Goal: Task Accomplishment & Management: Manage account settings

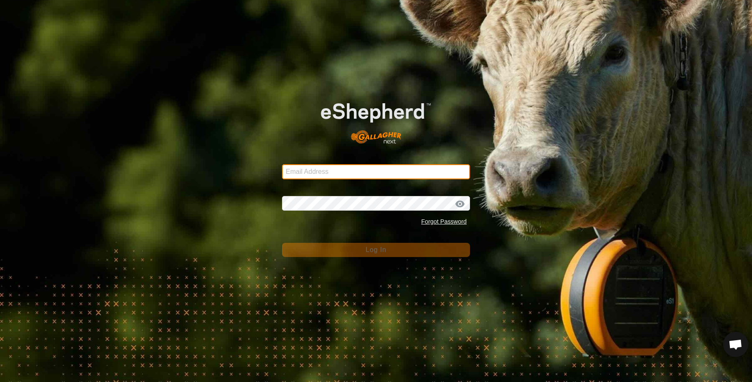
click at [348, 174] on input "Email Address" at bounding box center [376, 171] width 188 height 15
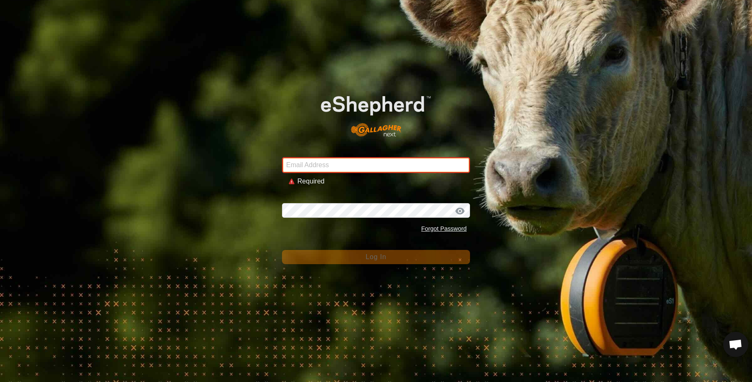
type input "sounness@activ8.net.au"
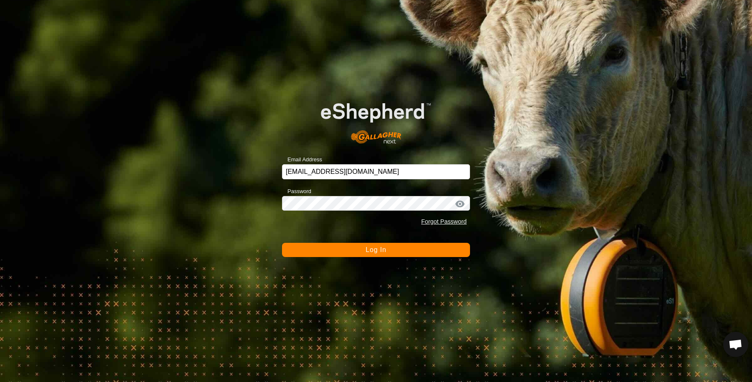
click at [365, 256] on button "Log In" at bounding box center [376, 250] width 188 height 14
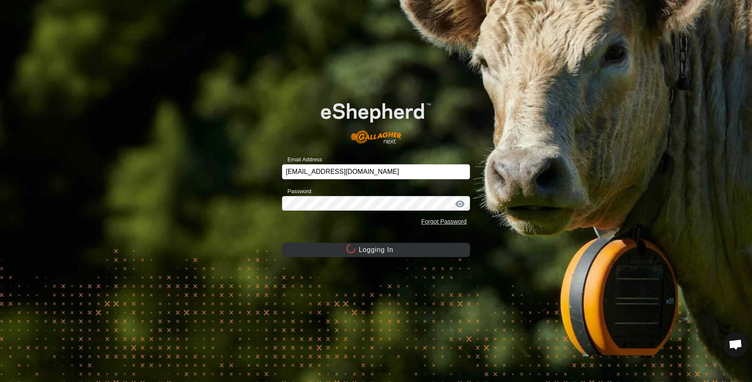
click at [363, 249] on button "Logging In" at bounding box center [376, 250] width 188 height 14
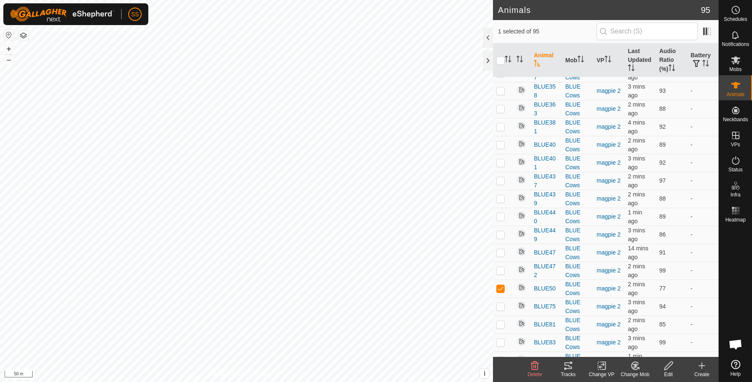
scroll to position [1684, 0]
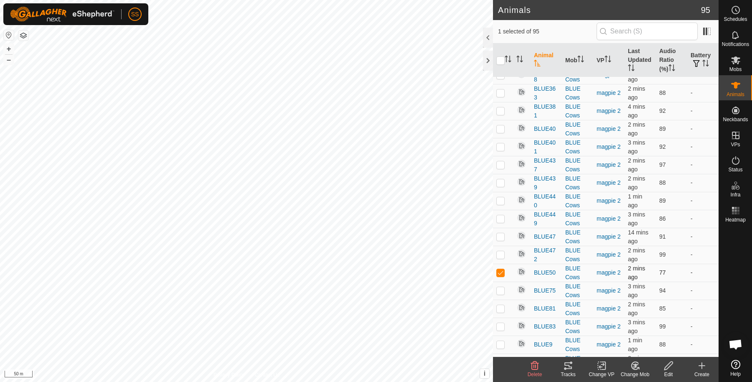
click at [501, 269] on p-checkbox at bounding box center [500, 272] width 8 height 7
checkbox input "false"
click at [629, 41] on div "0 selected of 95" at bounding box center [606, 31] width 226 height 23
click at [630, 50] on th "Last Updated" at bounding box center [639, 60] width 31 height 34
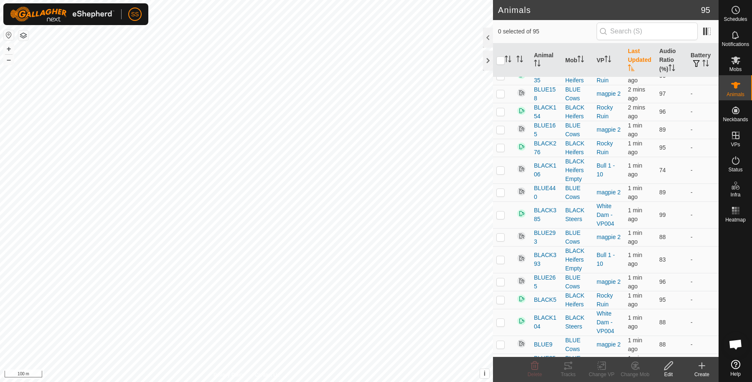
scroll to position [0, 0]
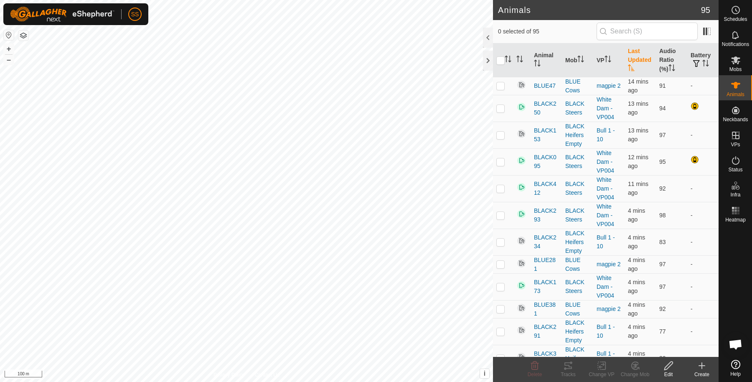
click at [629, 51] on th "Last Updated" at bounding box center [639, 60] width 31 height 34
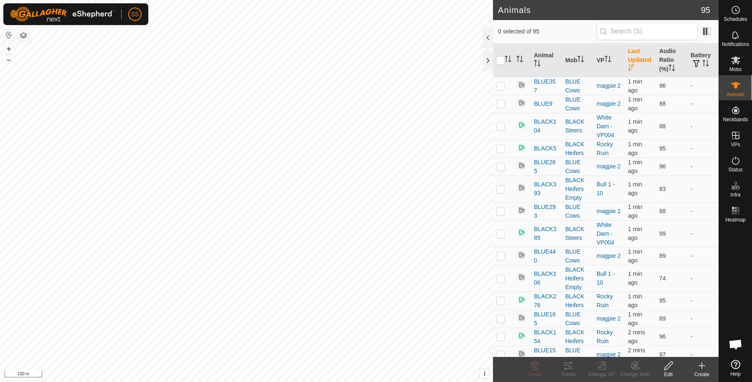
click at [633, 53] on th "Last Updated" at bounding box center [639, 60] width 31 height 34
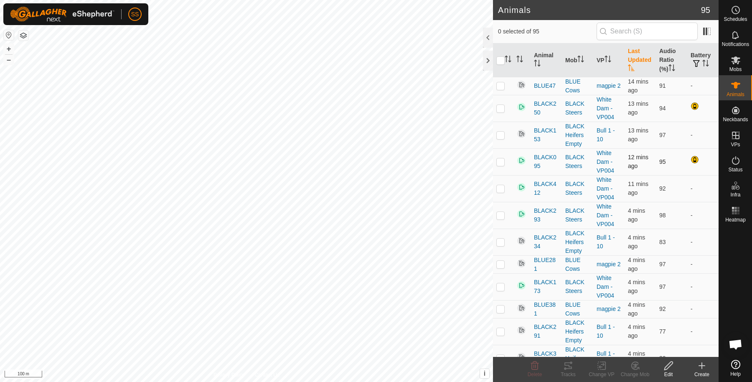
click at [500, 158] on p-checkbox at bounding box center [500, 161] width 8 height 7
click at [496, 160] on p-checkbox at bounding box center [500, 161] width 8 height 7
checkbox input "false"
click at [501, 109] on p-checkbox at bounding box center [500, 108] width 8 height 7
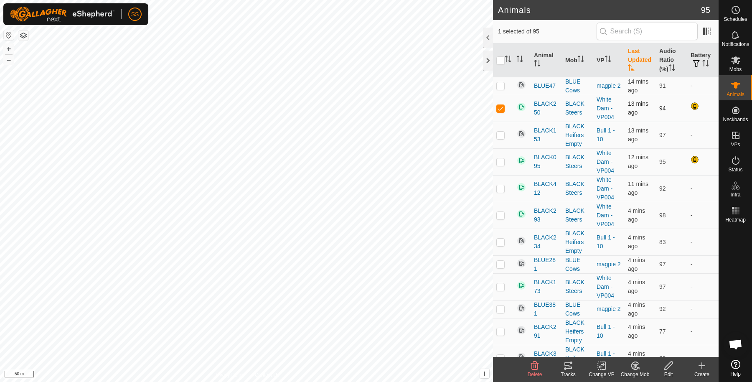
checkbox input "false"
click at [690, 105] on div at bounding box center [695, 107] width 10 height 10
click at [689, 47] on th "Battery" at bounding box center [702, 60] width 31 height 34
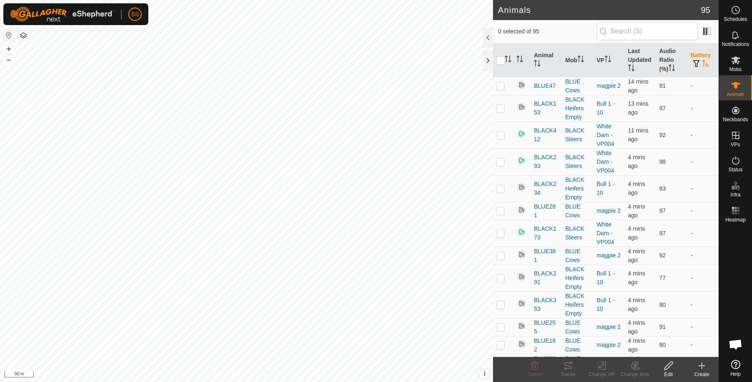
click at [694, 52] on th "Battery" at bounding box center [702, 60] width 31 height 34
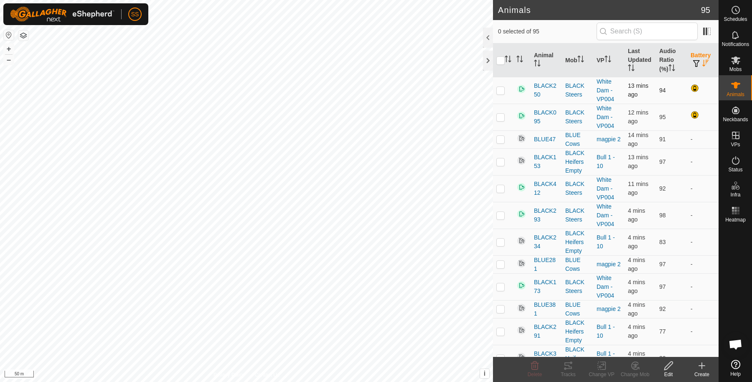
click at [501, 89] on p-checkbox at bounding box center [500, 90] width 8 height 7
checkbox input "true"
click at [547, 88] on span "BLACK250" at bounding box center [546, 90] width 25 height 18
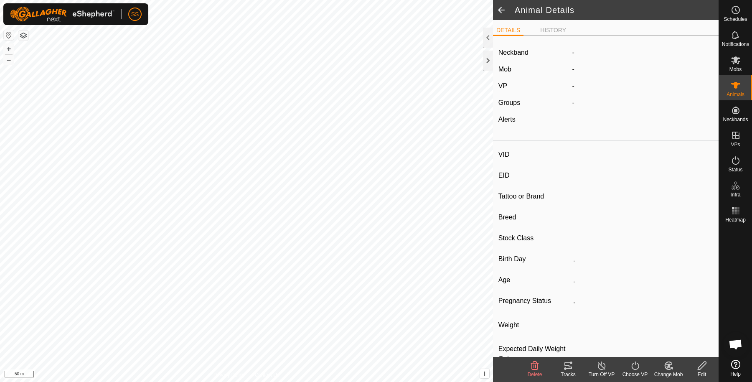
type input "BLACK250"
type input "-"
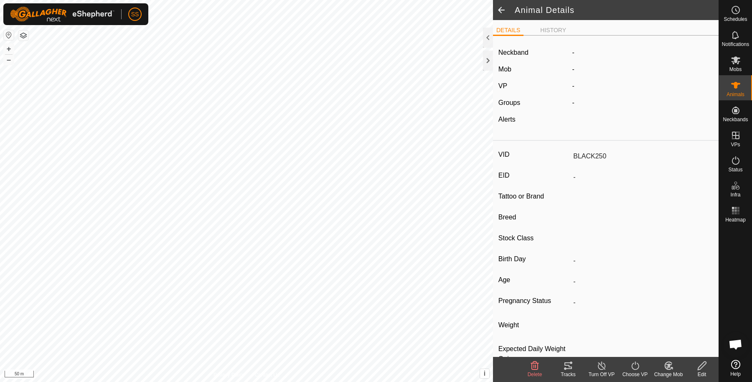
type input "286 kg"
type input "-"
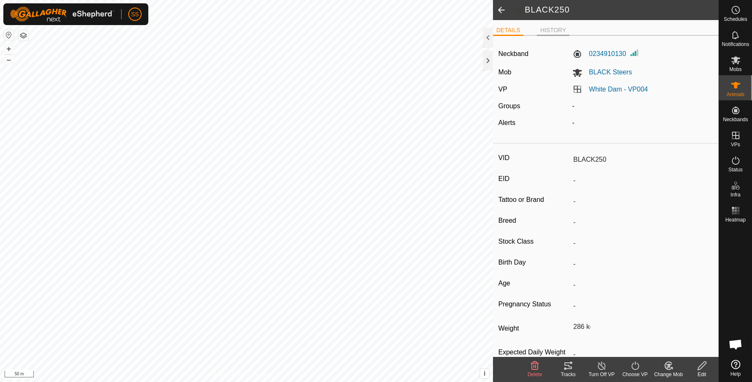
click at [549, 27] on li "HISTORY" at bounding box center [553, 31] width 33 height 10
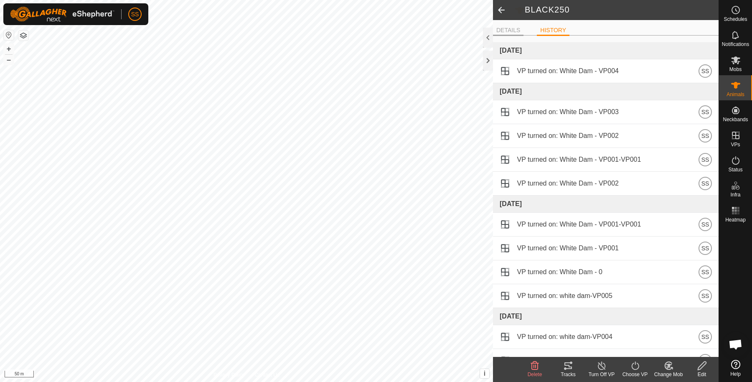
click at [505, 31] on li "DETAILS" at bounding box center [508, 31] width 30 height 10
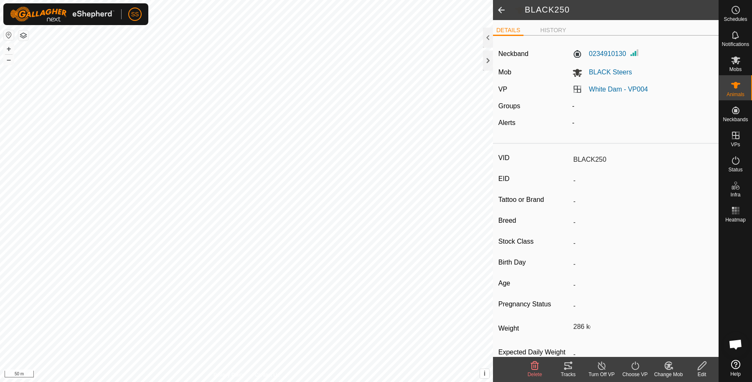
click at [496, 13] on span at bounding box center [501, 10] width 17 height 20
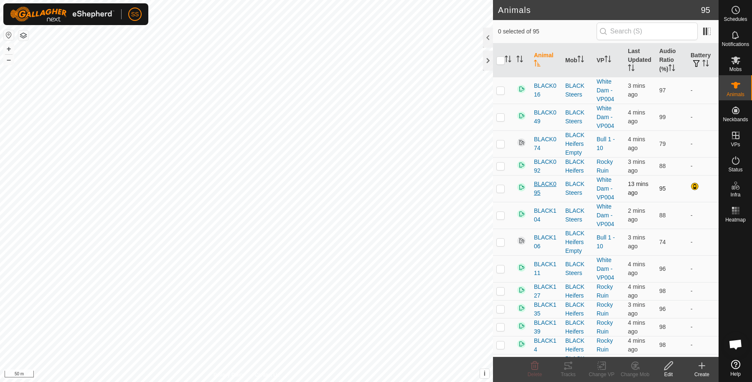
click at [538, 185] on span "BLACK095" at bounding box center [546, 189] width 25 height 18
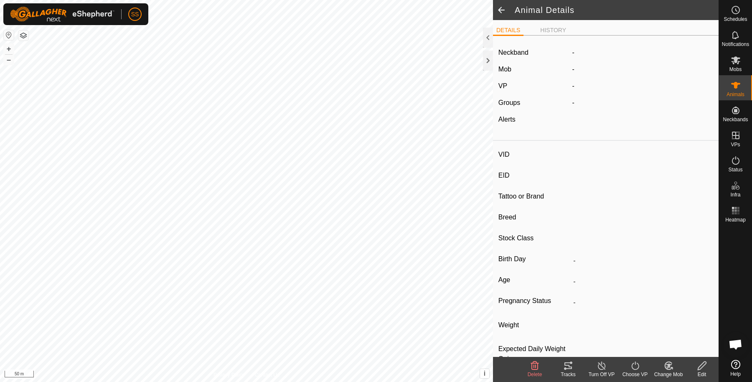
type input "BLACK095"
type input "-"
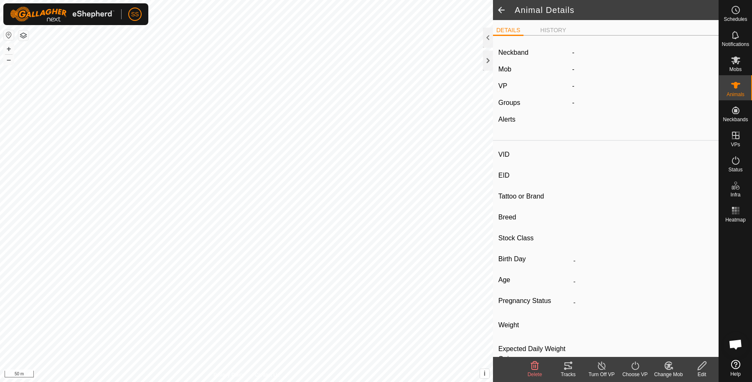
type input "370 kg"
type input "-"
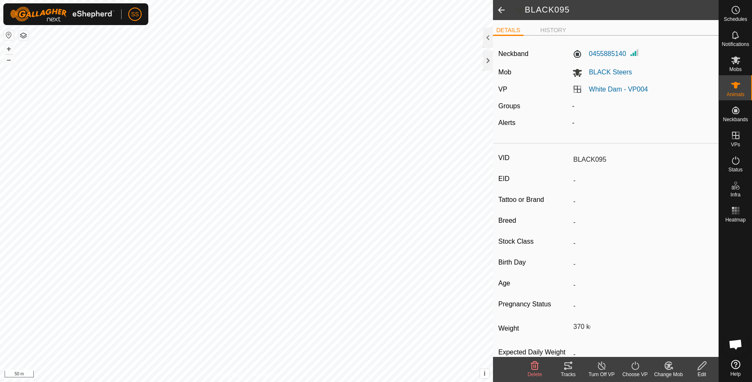
click at [501, 12] on span at bounding box center [501, 10] width 17 height 20
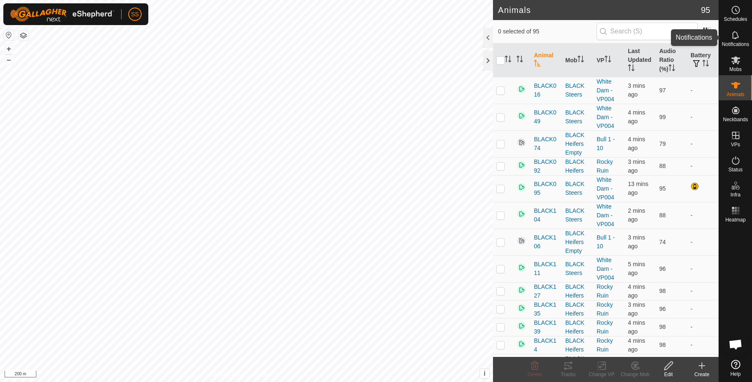
drag, startPoint x: 731, startPoint y: 15, endPoint x: 726, endPoint y: 15, distance: 4.6
click at [731, 15] on icon at bounding box center [736, 10] width 10 height 10
click at [562, 358] on div "Tracks" at bounding box center [567, 369] width 33 height 25
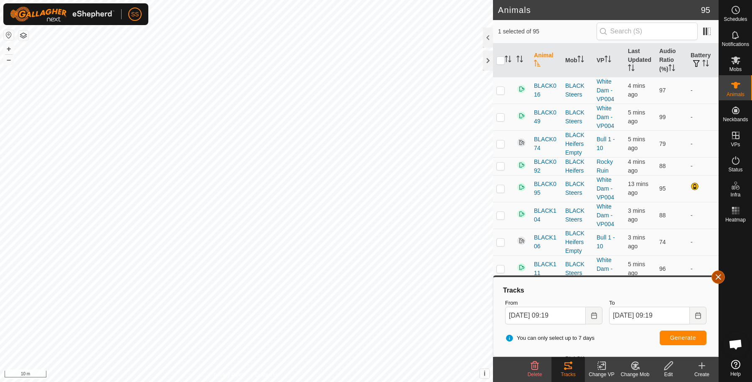
click at [718, 278] on button "button" at bounding box center [717, 276] width 13 height 13
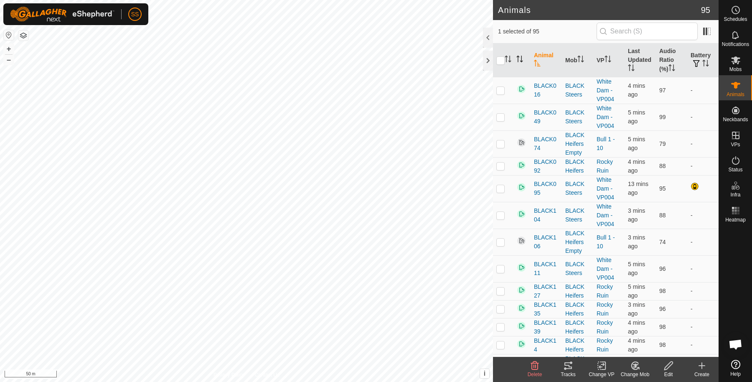
click at [515, 54] on th at bounding box center [522, 60] width 18 height 34
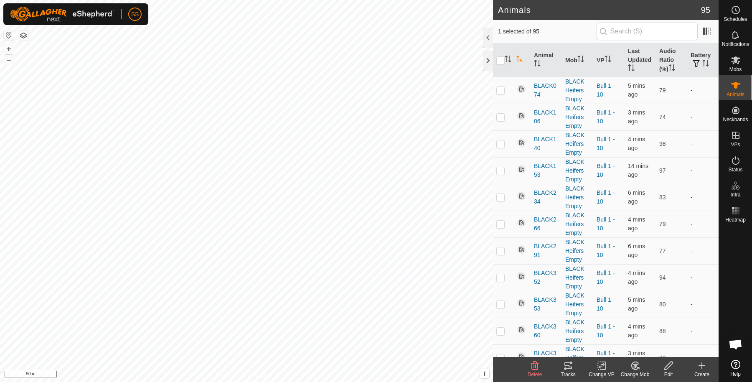
click at [522, 56] on icon "Activate to sort" at bounding box center [519, 59] width 7 height 7
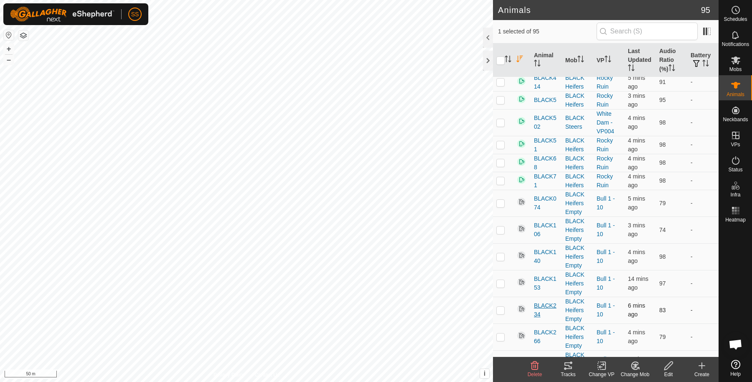
scroll to position [696, 0]
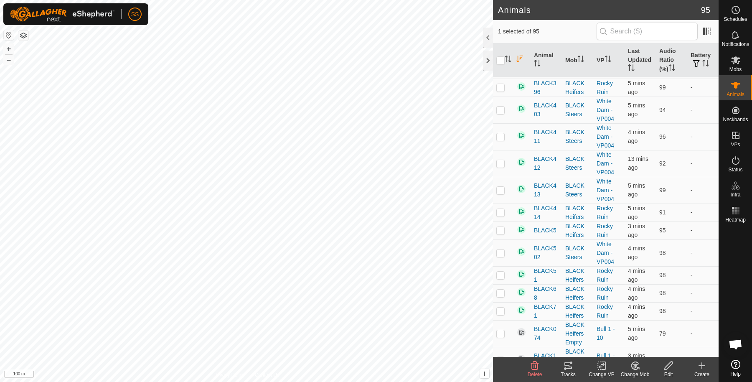
click at [501, 307] on td at bounding box center [503, 311] width 20 height 18
click at [502, 307] on p-checkbox at bounding box center [500, 310] width 8 height 7
checkbox input "true"
click at [499, 289] on p-checkbox at bounding box center [500, 292] width 8 height 7
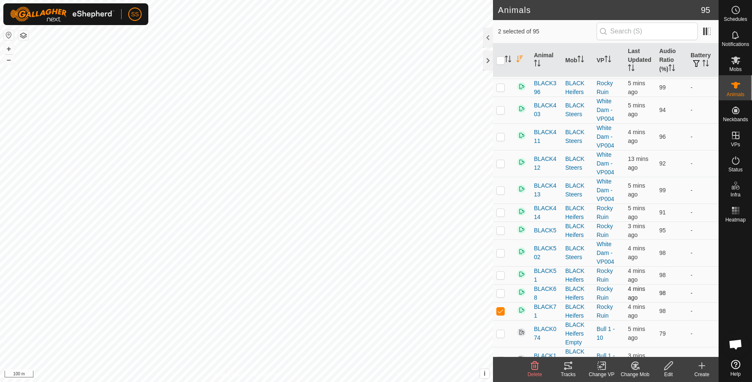
checkbox input "true"
click at [498, 272] on p-checkbox at bounding box center [500, 275] width 8 height 7
checkbox input "true"
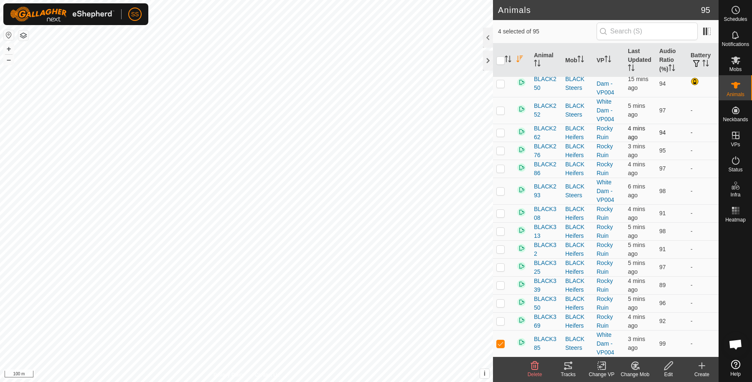
scroll to position [557, 0]
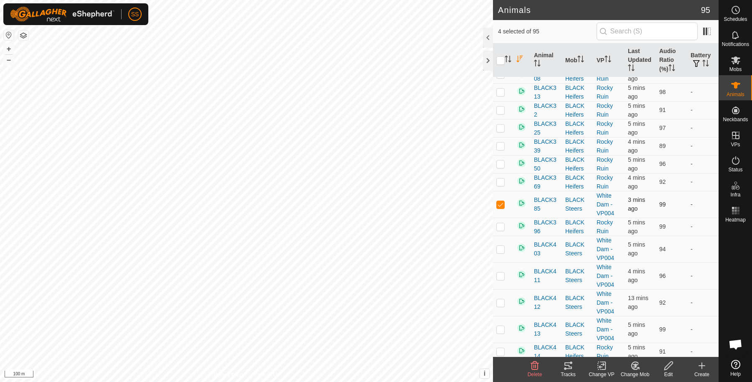
click at [503, 201] on p-checkbox at bounding box center [500, 204] width 8 height 7
checkbox input "false"
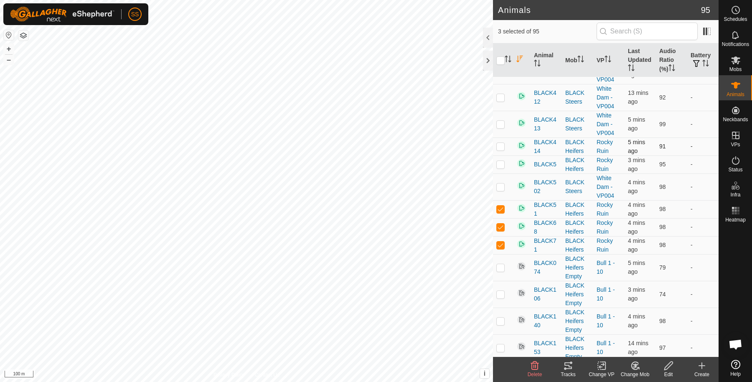
scroll to position [696, 0]
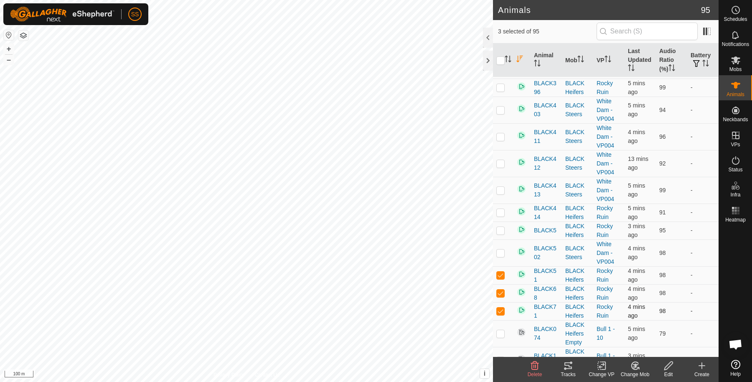
click at [503, 307] on p-checkbox at bounding box center [500, 310] width 8 height 7
checkbox input "false"
click at [500, 290] on td at bounding box center [503, 293] width 20 height 18
checkbox input "false"
click at [500, 272] on p-checkbox at bounding box center [500, 275] width 8 height 7
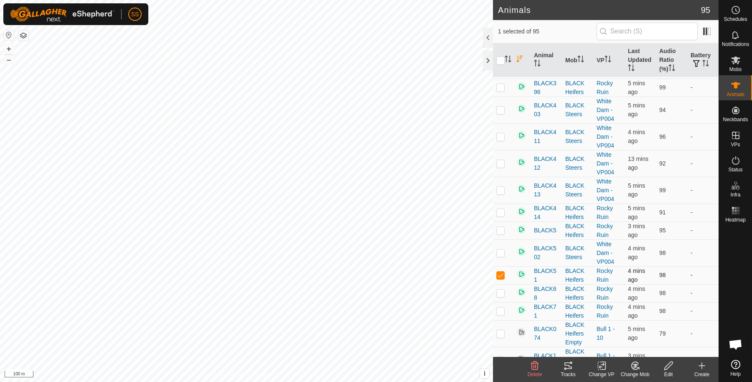
checkbox input "false"
click at [580, 58] on icon "Activate to sort" at bounding box center [580, 59] width 7 height 7
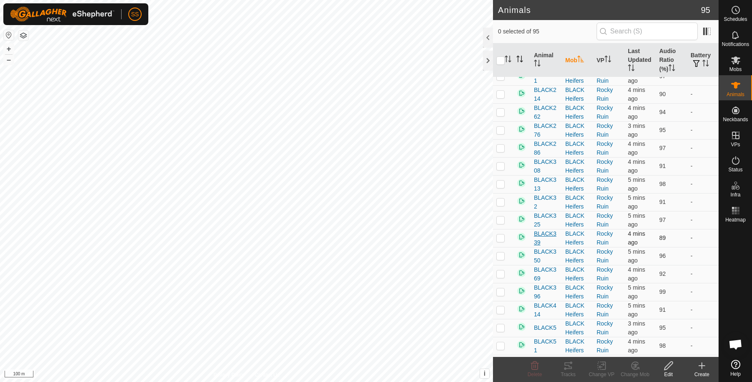
scroll to position [139, 0]
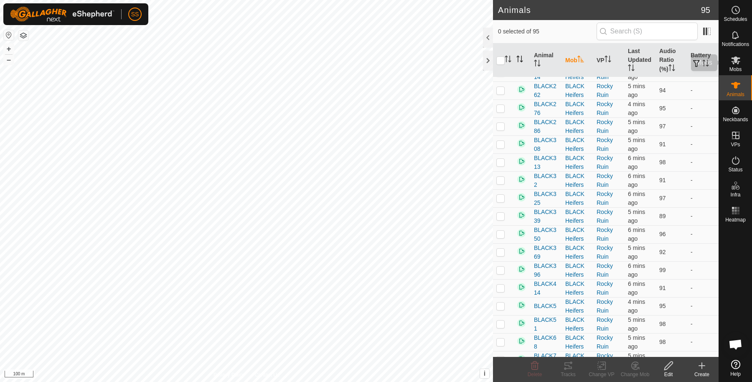
click at [729, 63] on es-mob-svg-icon at bounding box center [735, 59] width 15 height 13
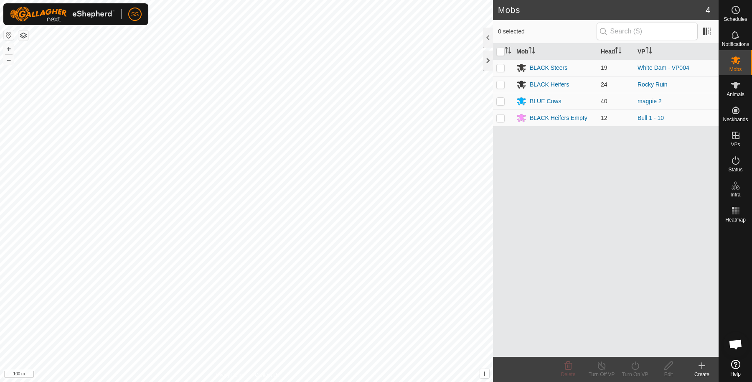
click at [499, 88] on td at bounding box center [503, 84] width 20 height 17
checkbox input "true"
click at [673, 365] on edit-svg-icon at bounding box center [668, 365] width 33 height 10
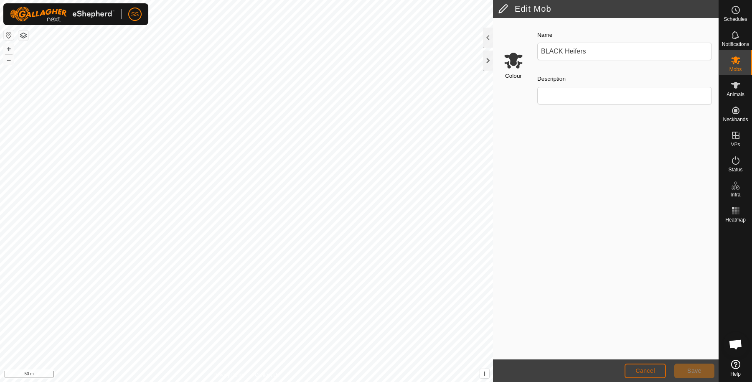
click at [654, 369] on span "Cancel" at bounding box center [645, 370] width 20 height 7
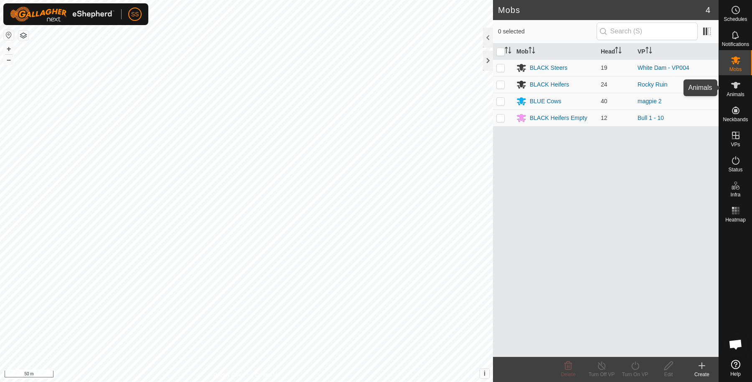
click at [735, 90] on es-animals-svg-icon at bounding box center [735, 85] width 15 height 13
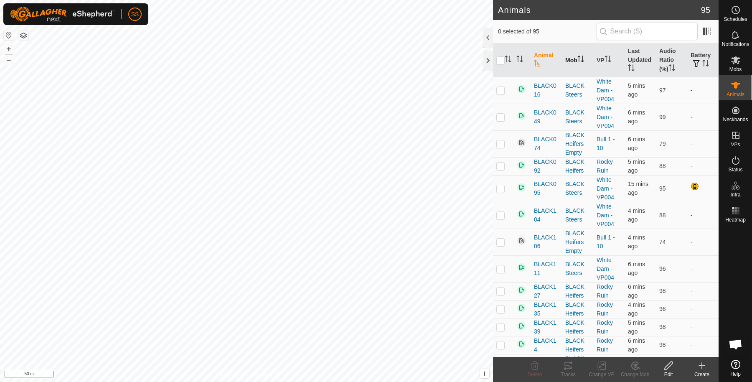
click at [573, 58] on th "Mob" at bounding box center [577, 60] width 31 height 34
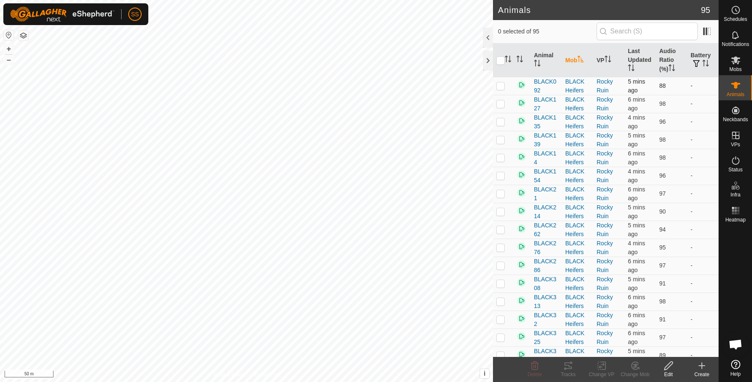
click at [496, 87] on p-checkbox at bounding box center [500, 85] width 8 height 7
checkbox input "true"
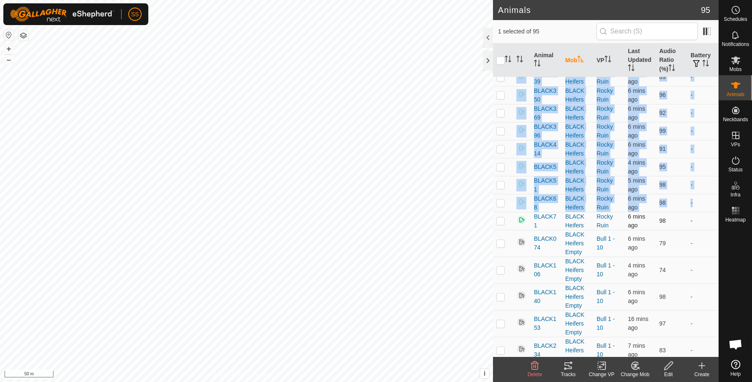
click at [497, 217] on p-checkbox at bounding box center [500, 220] width 8 height 7
checkbox input "true"
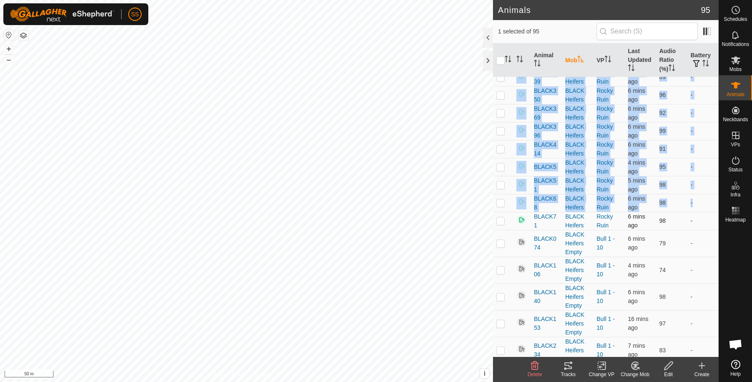
checkbox input "true"
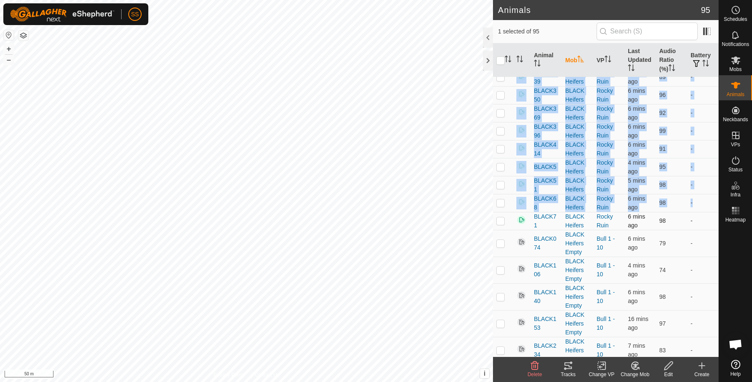
checkbox input "true"
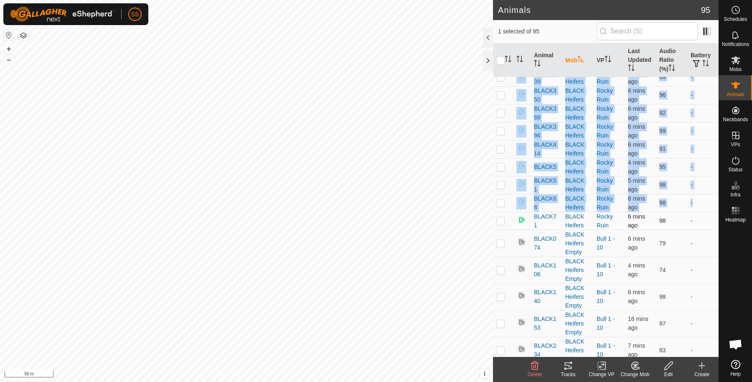
checkbox input "true"
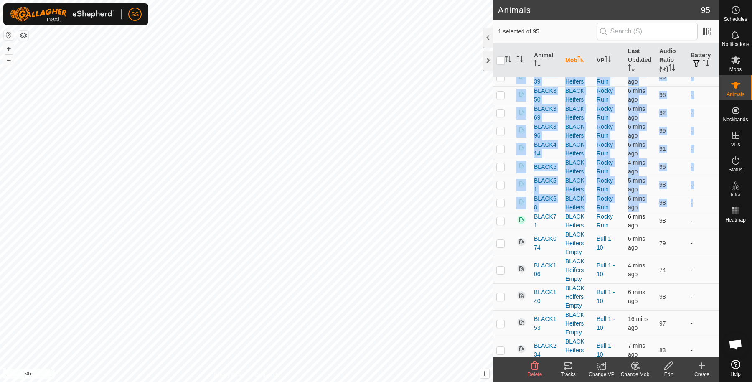
checkbox input "true"
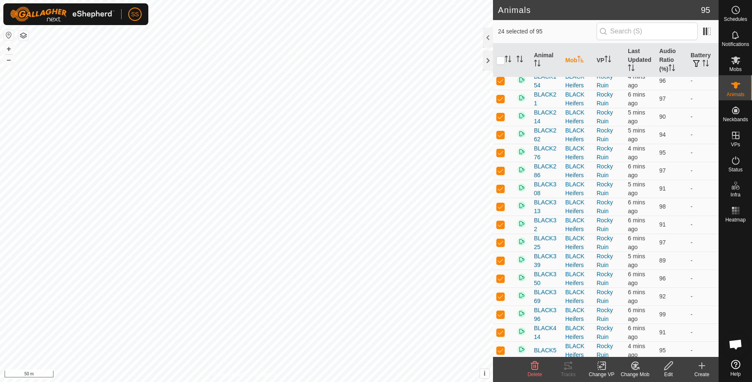
scroll to position [0, 0]
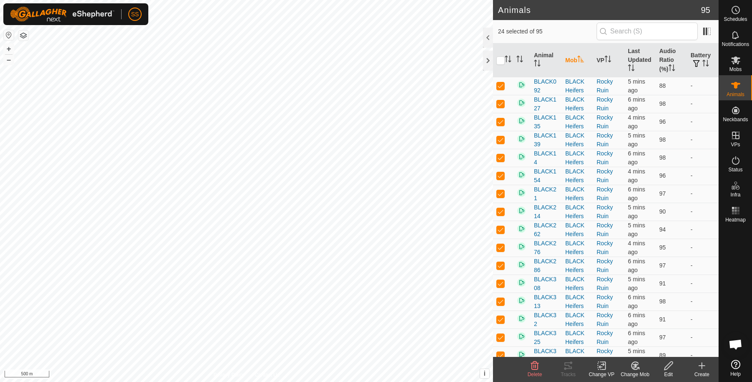
click at [665, 365] on icon at bounding box center [668, 365] width 10 height 10
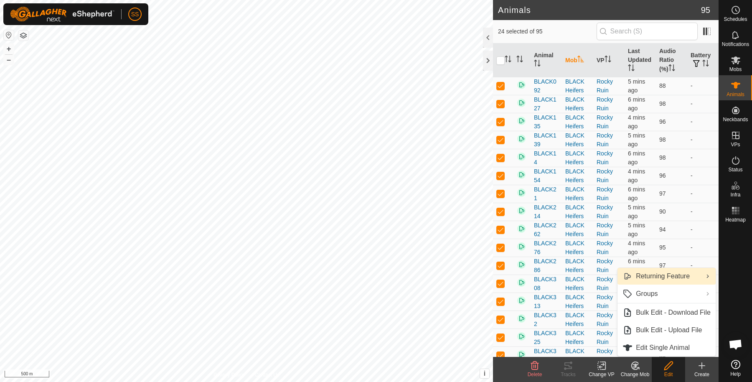
click at [669, 277] on link "Returning Feature" at bounding box center [666, 276] width 98 height 17
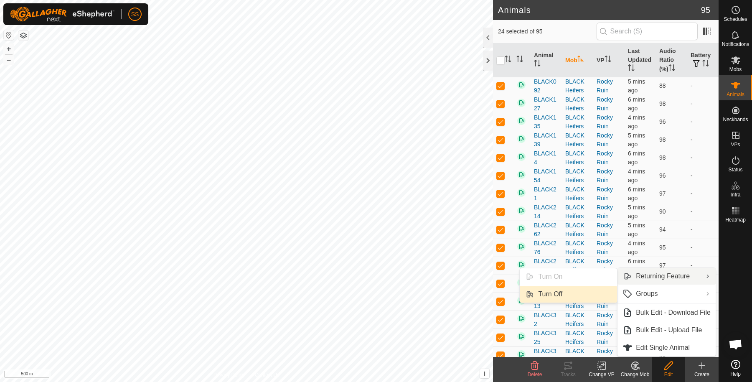
click at [577, 294] on link "Turn Off" at bounding box center [568, 294] width 97 height 17
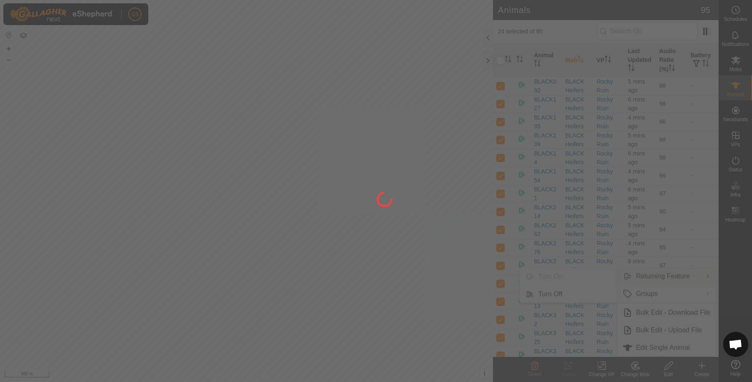
checkbox input "false"
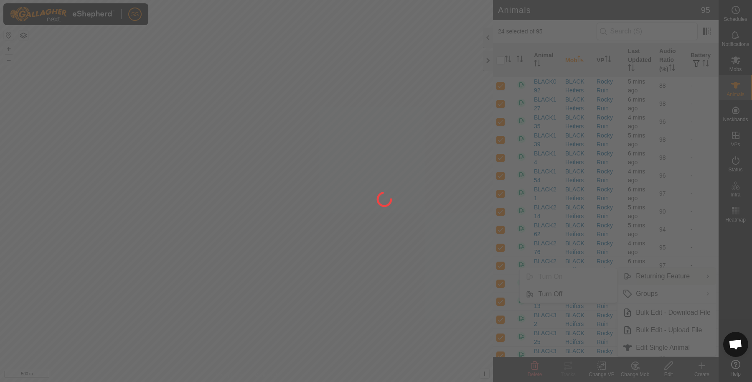
checkbox input "false"
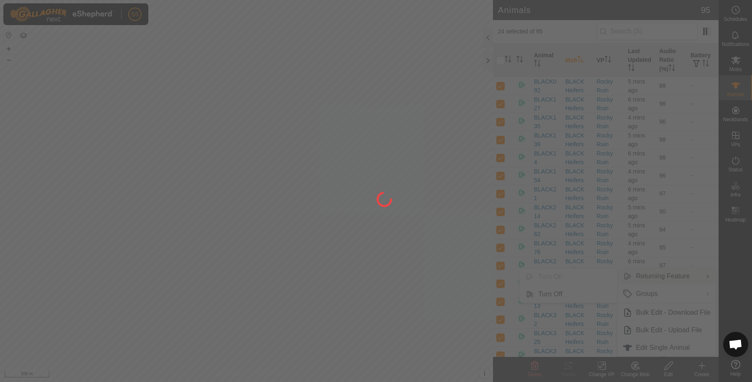
checkbox input "false"
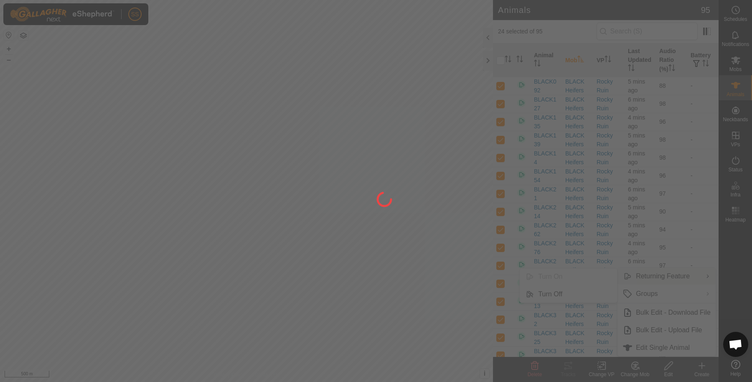
checkbox input "false"
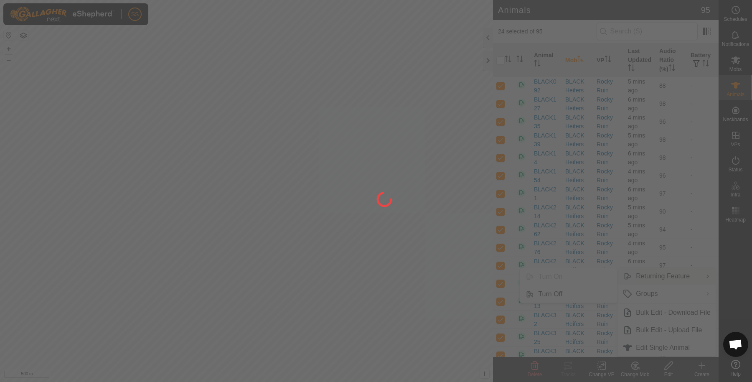
checkbox input "false"
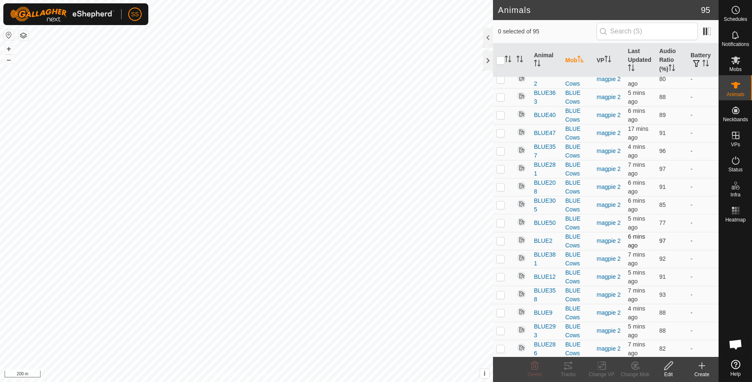
scroll to position [1684, 0]
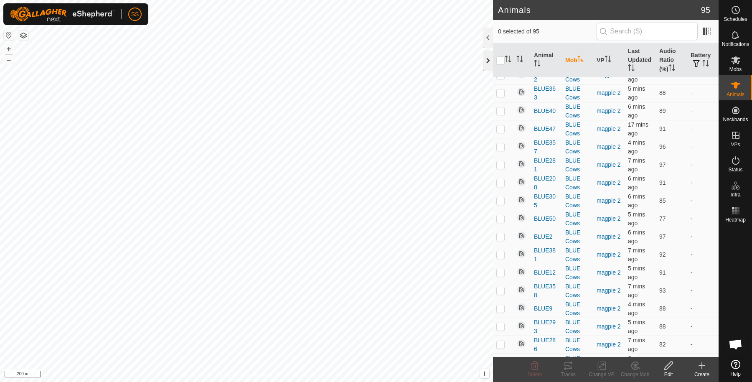
click at [487, 65] on div at bounding box center [488, 61] width 10 height 20
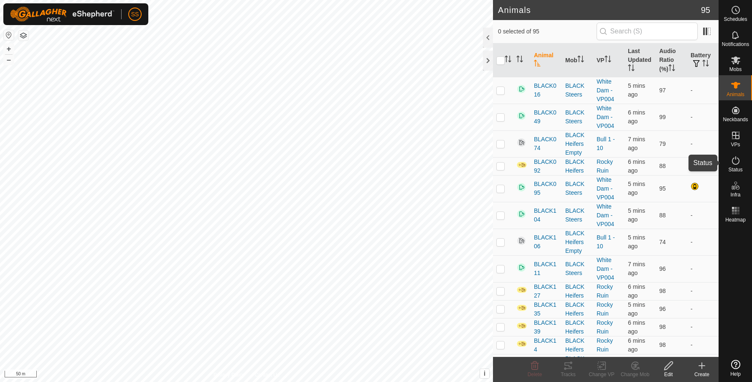
click at [742, 162] on es-activation-svg-icon at bounding box center [735, 160] width 15 height 13
click at [739, 161] on icon at bounding box center [736, 160] width 10 height 10
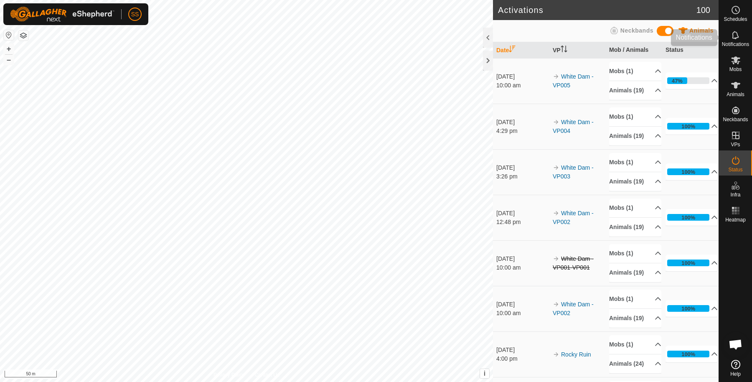
click at [744, 46] on span "Notifications" at bounding box center [735, 44] width 27 height 5
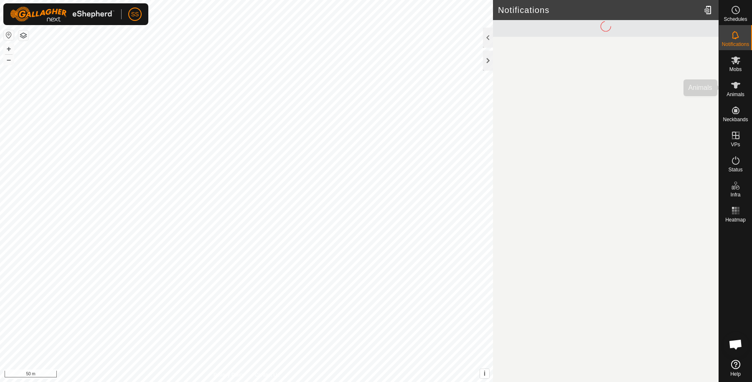
click at [741, 86] on es-animals-svg-icon at bounding box center [735, 85] width 15 height 13
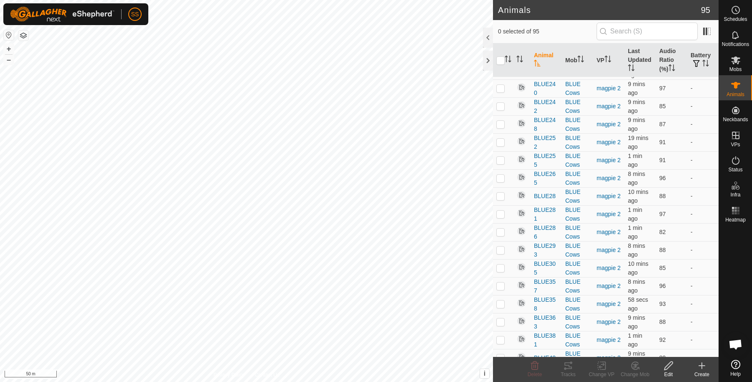
scroll to position [2039, 0]
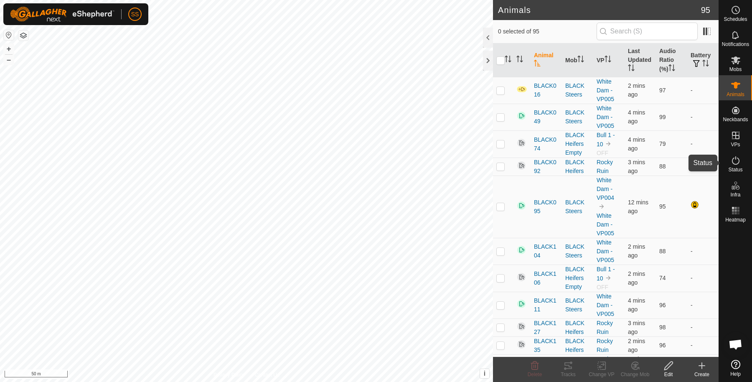
click at [736, 168] on span "Status" at bounding box center [735, 169] width 14 height 5
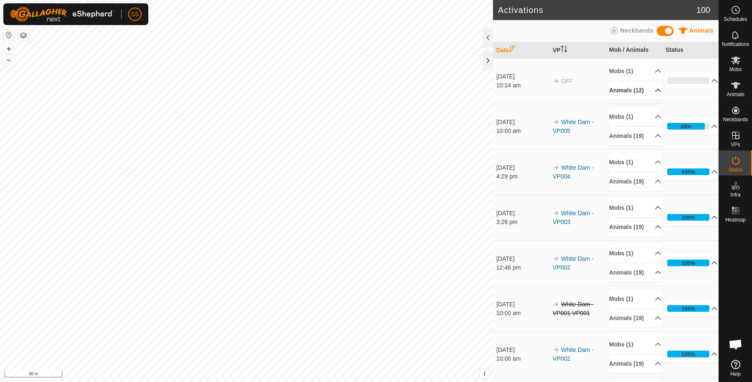
click at [627, 97] on p-accordion-header "Animals (12)" at bounding box center [635, 90] width 52 height 19
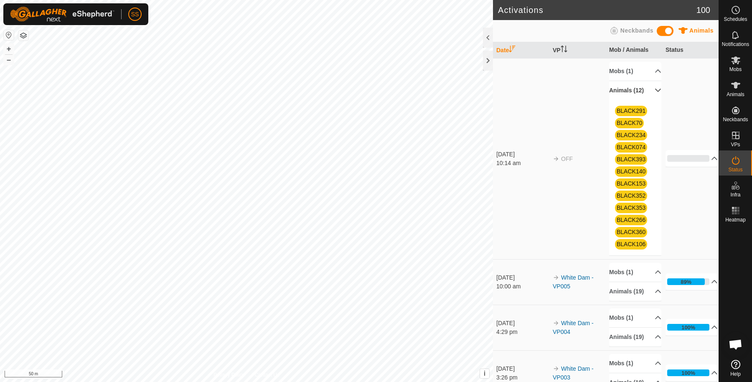
click at [645, 96] on p-accordion-header "Animals (12)" at bounding box center [635, 90] width 52 height 19
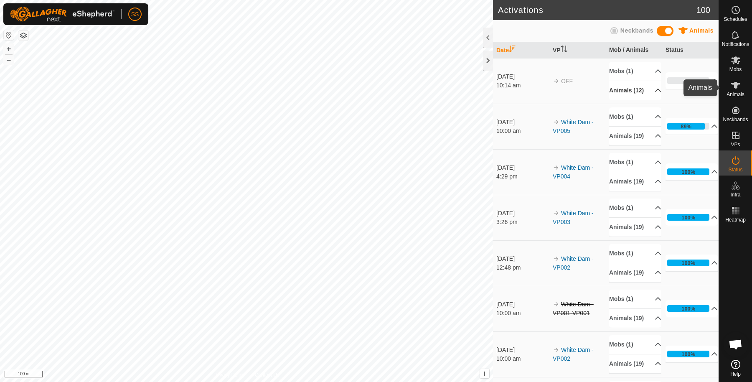
click at [740, 92] on span "Animals" at bounding box center [735, 94] width 18 height 5
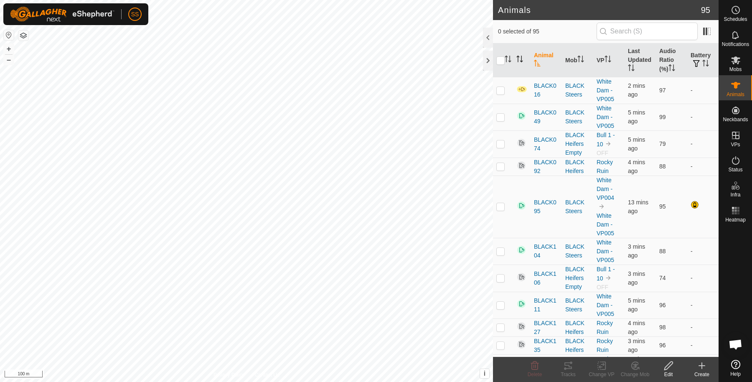
click at [521, 57] on icon "Activate to sort" at bounding box center [521, 59] width 1 height 7
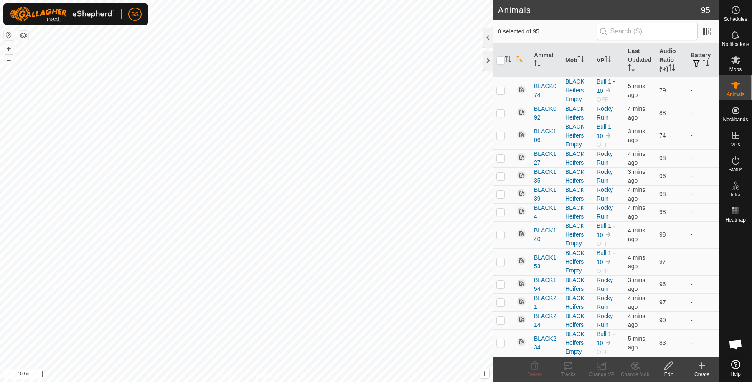
click at [520, 57] on icon "Activate to sort" at bounding box center [519, 59] width 7 height 7
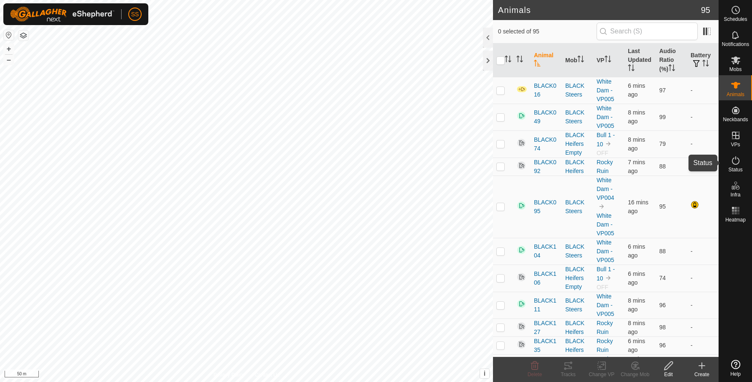
click at [744, 161] on div "Status" at bounding box center [735, 162] width 33 height 25
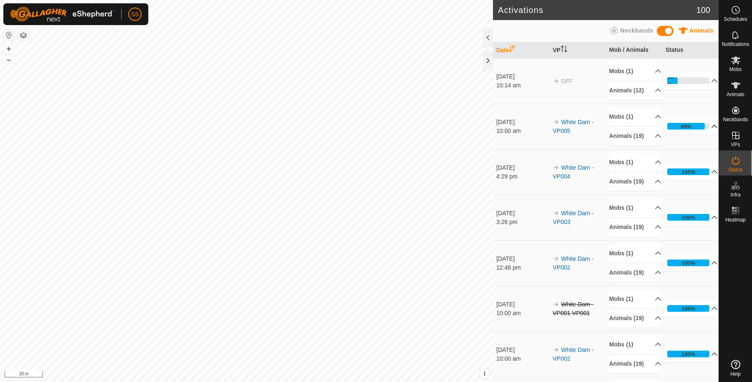
click at [690, 134] on p-accordion-header "89%" at bounding box center [691, 126] width 52 height 17
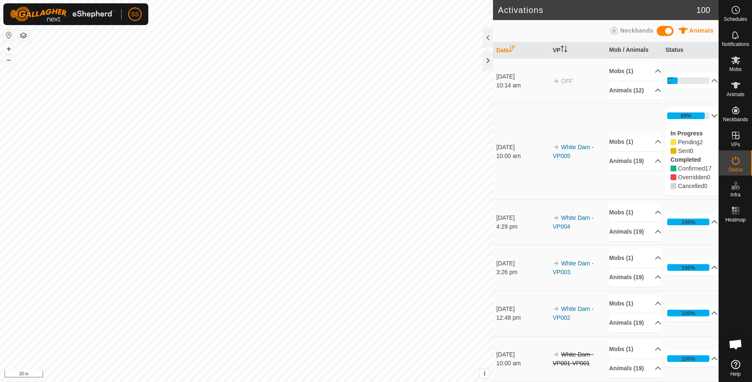
click at [696, 121] on p-accordion-header "89%" at bounding box center [691, 115] width 52 height 17
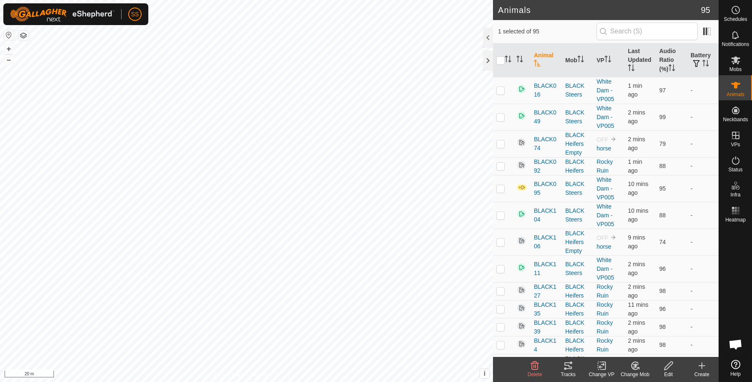
click at [573, 362] on icon at bounding box center [568, 365] width 10 height 10
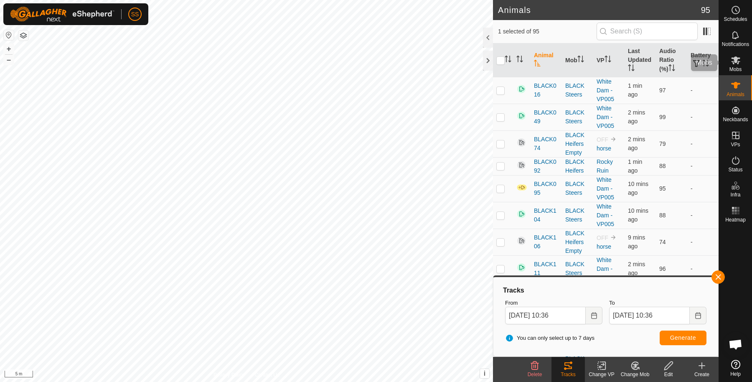
click at [734, 74] on div "Mobs" at bounding box center [735, 62] width 33 height 25
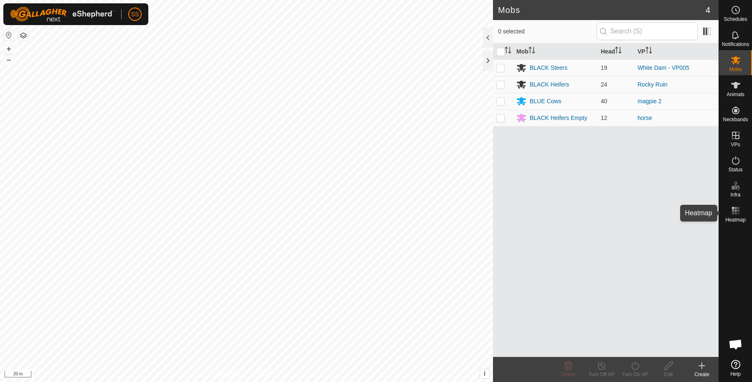
click at [731, 207] on icon at bounding box center [736, 211] width 10 height 10
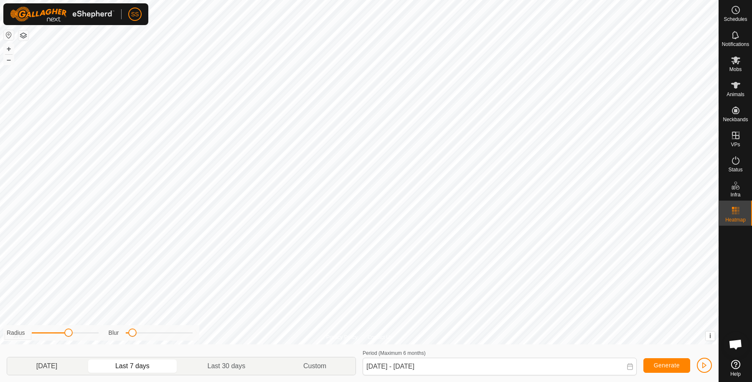
click at [80, 364] on p-togglebutton "[DATE]" at bounding box center [46, 366] width 79 height 18
type input "28 Sep, 2025 - 28 Sep, 2025"
click at [744, 60] on div "Mobs" at bounding box center [735, 62] width 33 height 25
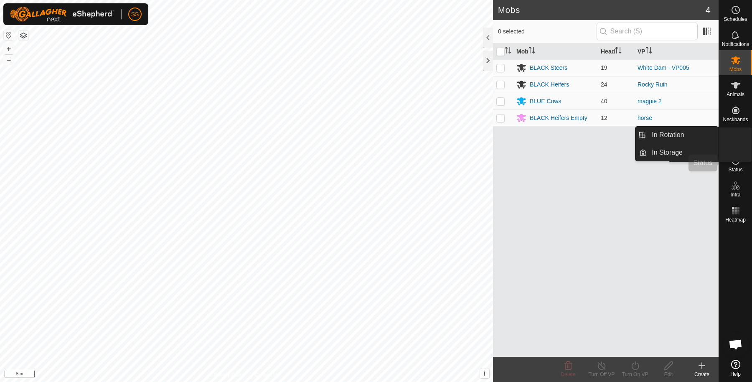
click at [735, 162] on icon at bounding box center [736, 160] width 10 height 10
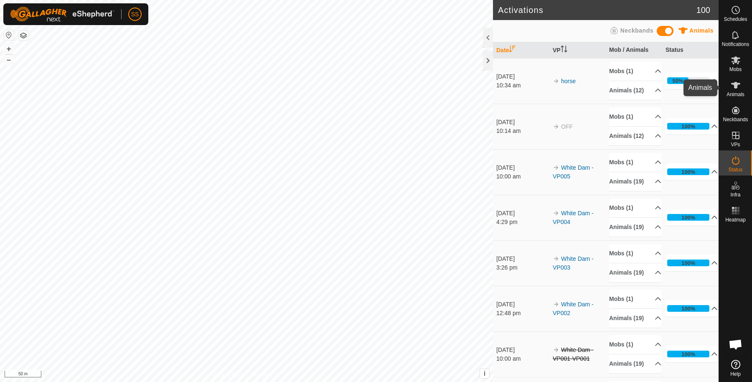
click at [744, 84] on div "Animals" at bounding box center [735, 87] width 33 height 25
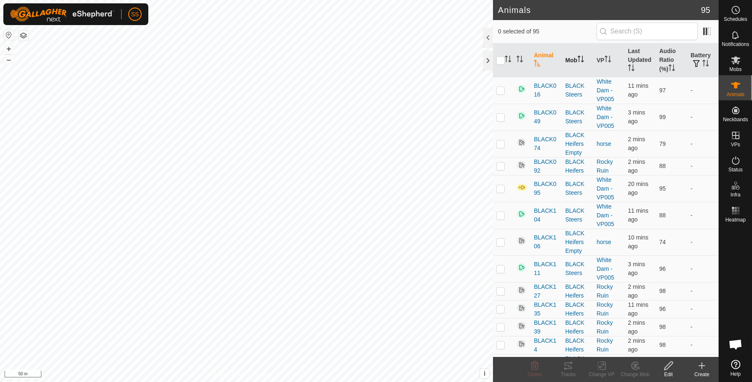
click at [578, 61] on icon "Activate to sort" at bounding box center [580, 59] width 7 height 7
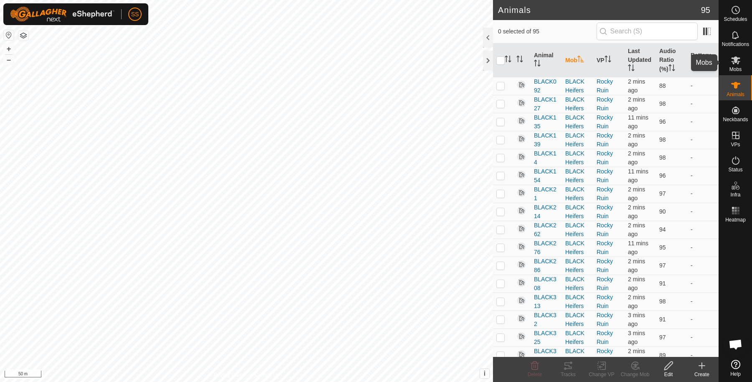
click at [744, 56] on div "Mobs" at bounding box center [735, 62] width 33 height 25
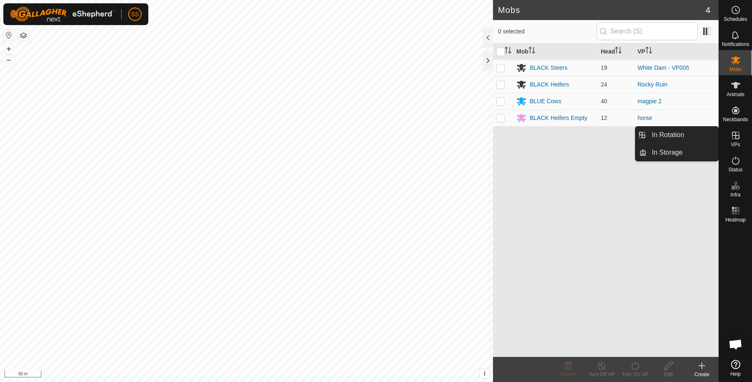
click at [737, 135] on icon at bounding box center [736, 136] width 8 height 8
click at [718, 136] on link "In Rotation" at bounding box center [682, 135] width 71 height 17
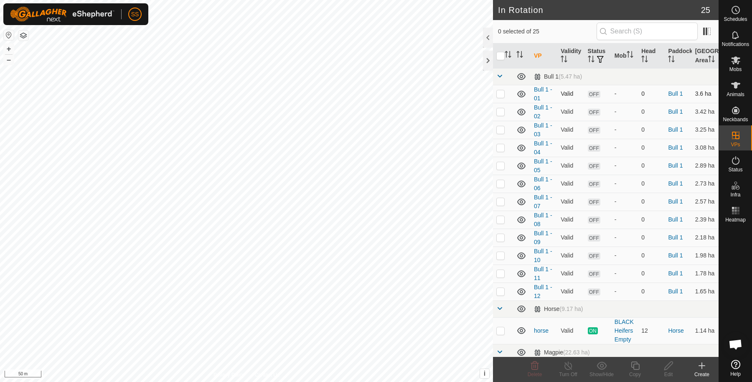
click at [499, 98] on td at bounding box center [503, 94] width 20 height 18
checkbox input "true"
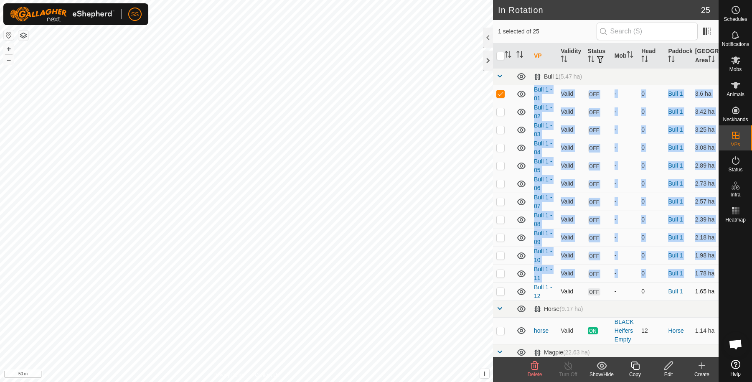
click at [503, 294] on p-checkbox at bounding box center [500, 291] width 8 height 7
checkbox input "true"
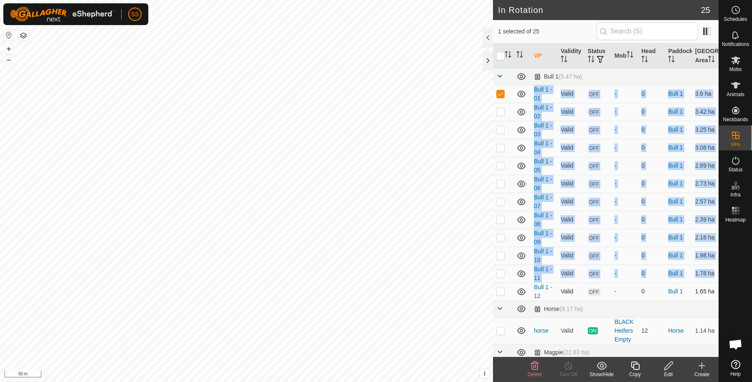
checkbox input "true"
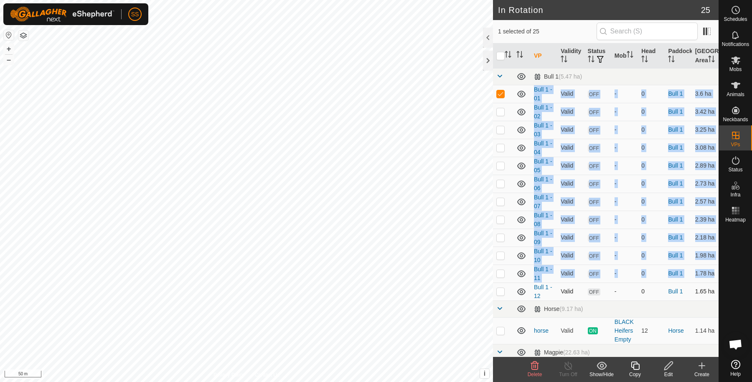
checkbox input "true"
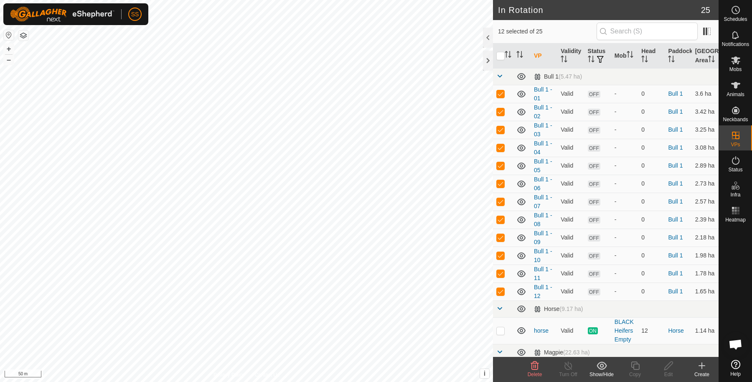
click at [610, 368] on show-hide-svg-icon at bounding box center [601, 365] width 33 height 10
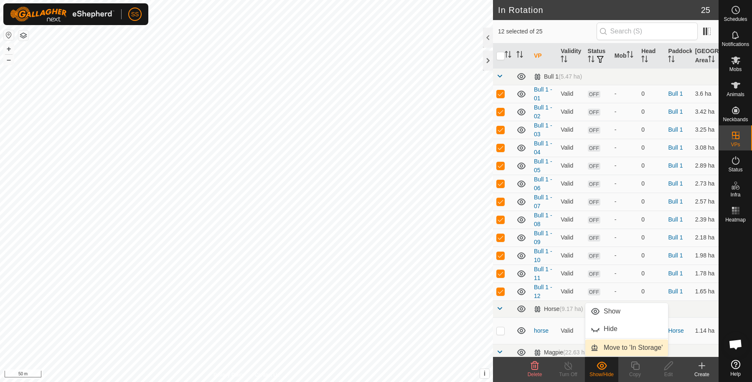
click at [612, 351] on link "Move to 'In Storage'" at bounding box center [626, 347] width 83 height 17
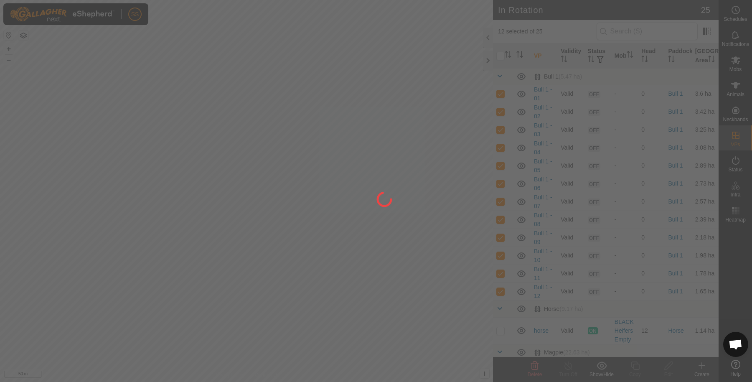
checkbox input "false"
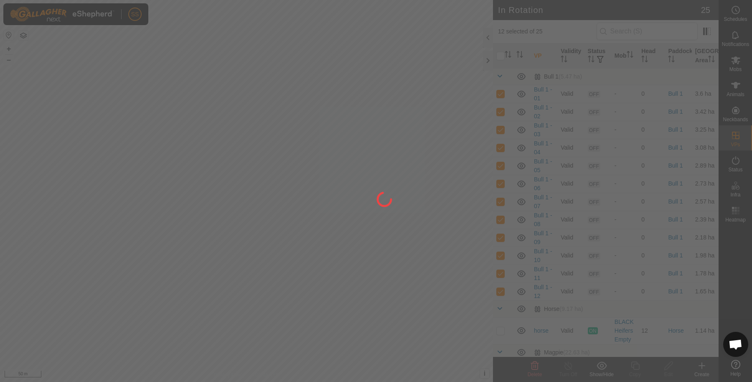
checkbox input "false"
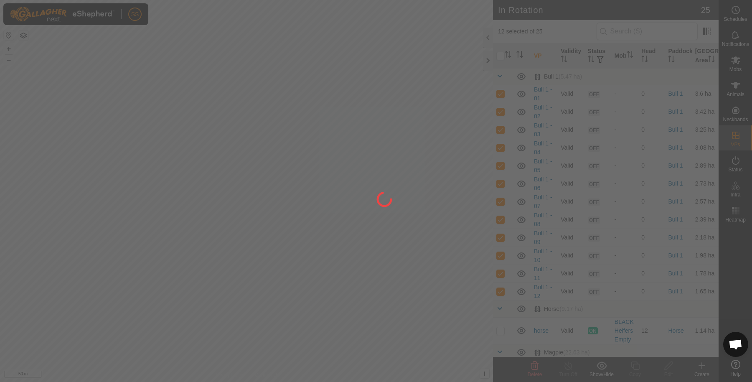
checkbox input "false"
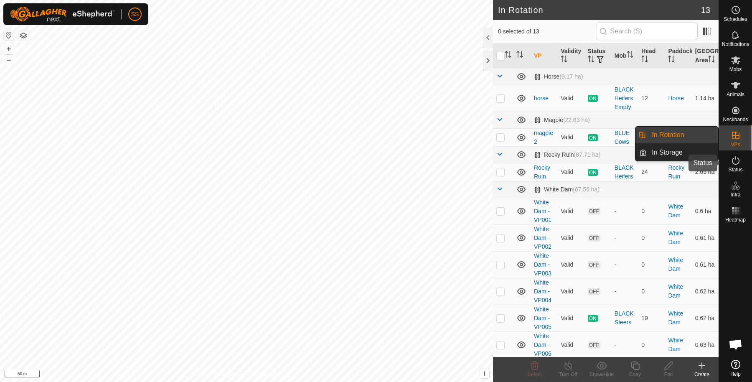
click at [731, 158] on icon at bounding box center [736, 160] width 10 height 10
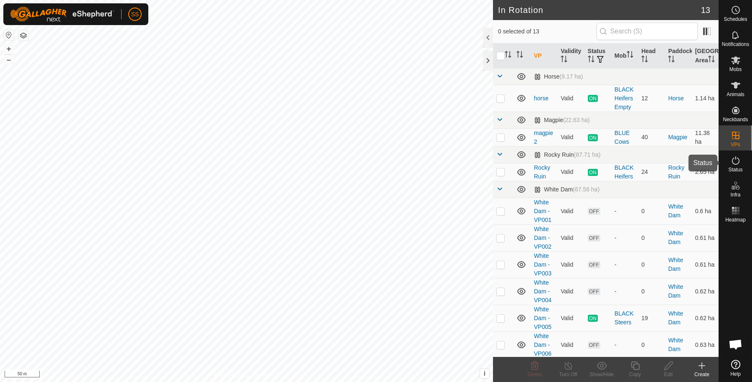
click at [738, 158] on icon at bounding box center [736, 160] width 10 height 10
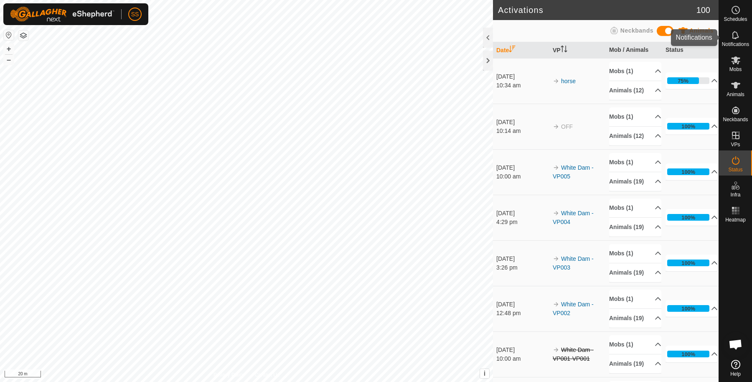
click at [739, 37] on icon at bounding box center [736, 35] width 10 height 10
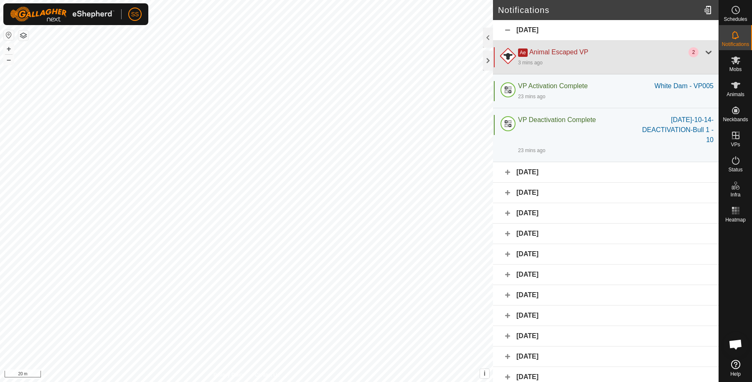
click at [701, 60] on div "3 mins ago" at bounding box center [615, 62] width 195 height 10
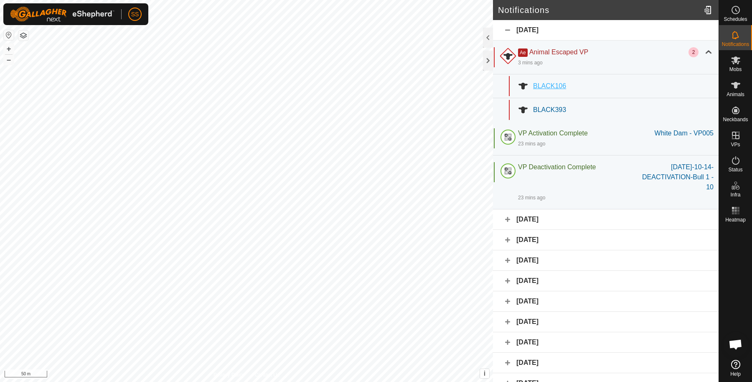
click at [541, 84] on span "BLACK106" at bounding box center [549, 85] width 33 height 7
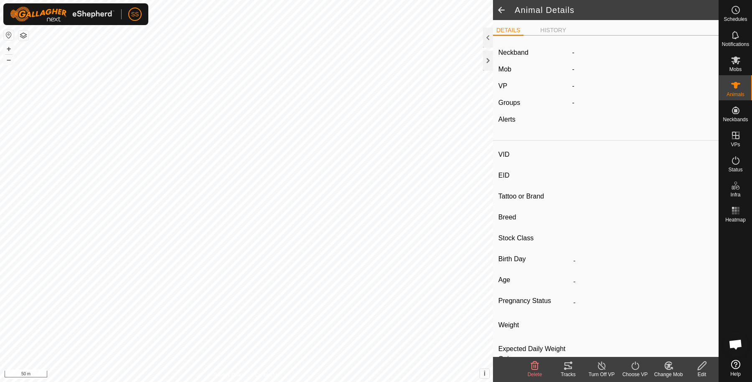
type input "BLACK106"
type input "982123824083277"
type input "-"
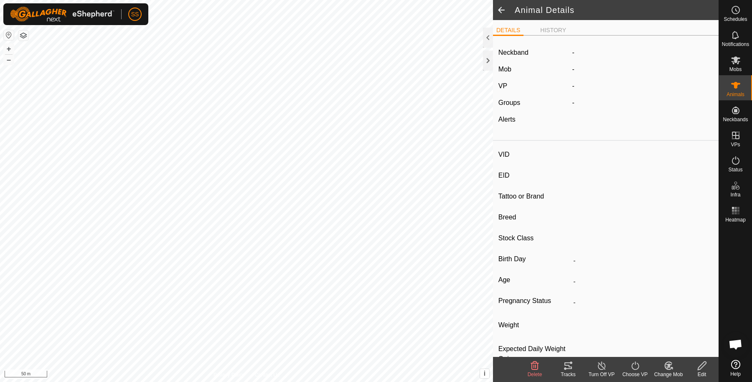
type input "418 kg"
type input "-"
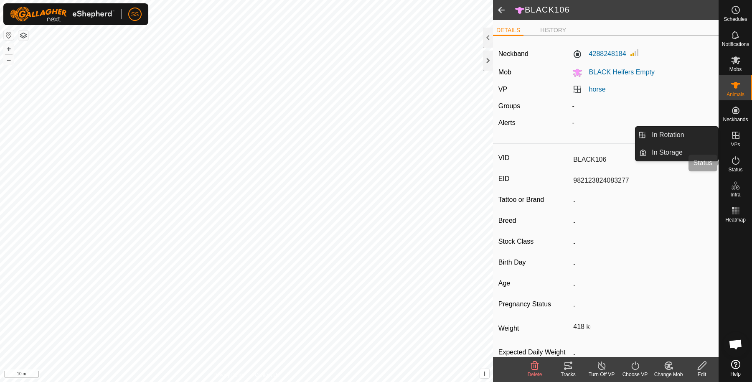
click at [735, 160] on icon at bounding box center [736, 160] width 10 height 10
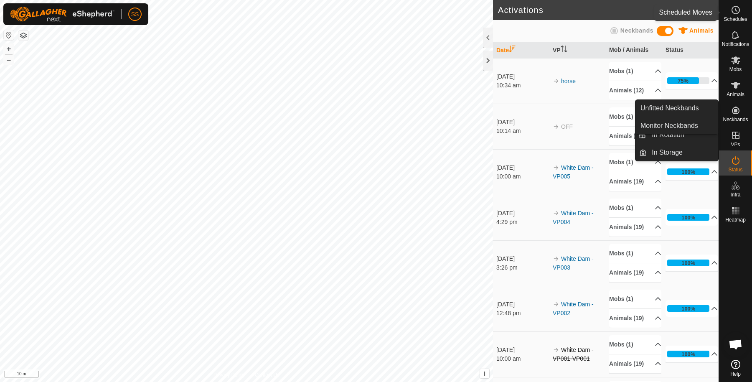
click at [739, 19] on span "Schedules" at bounding box center [734, 19] width 23 height 5
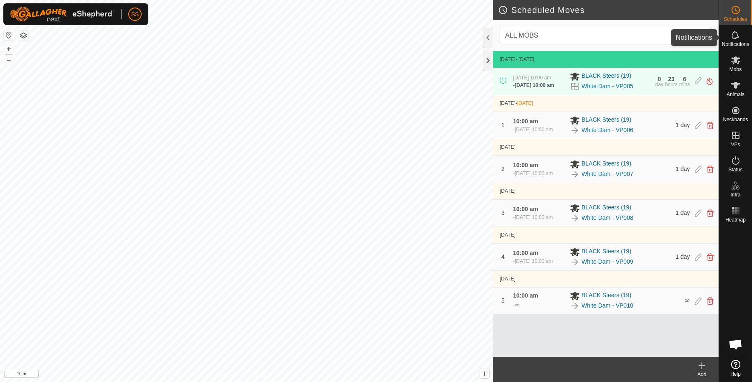
click at [741, 40] on es-notification-svg-icon at bounding box center [735, 34] width 15 height 13
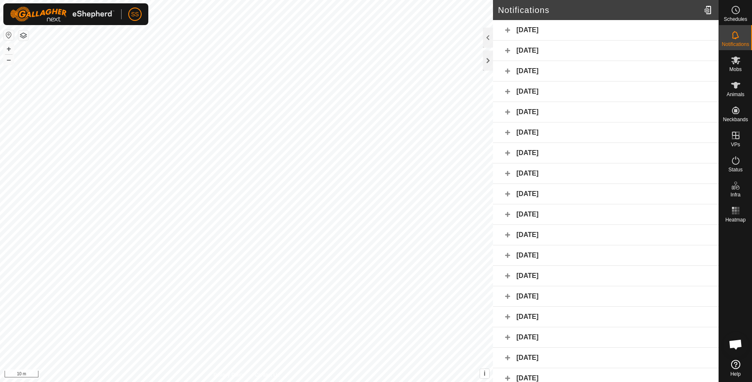
click at [508, 28] on div "[DATE]" at bounding box center [606, 30] width 226 height 20
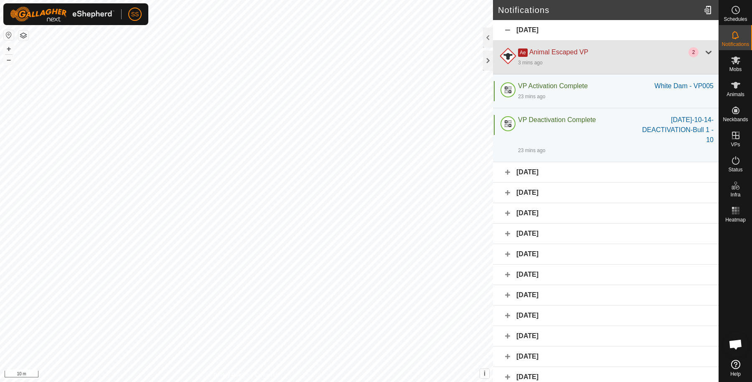
click at [703, 52] on div at bounding box center [708, 52] width 10 height 10
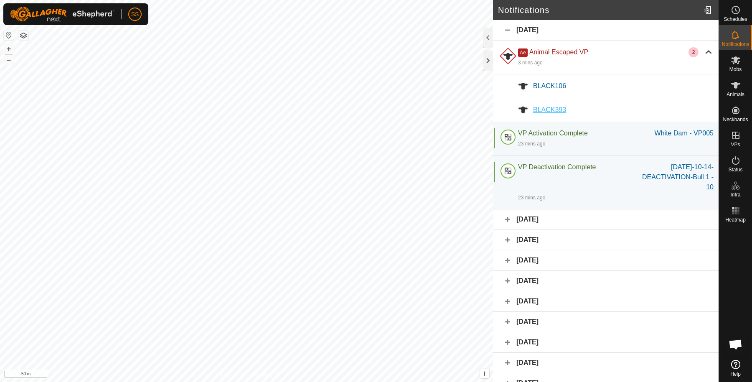
click at [556, 106] on span "BLACK393" at bounding box center [549, 109] width 33 height 7
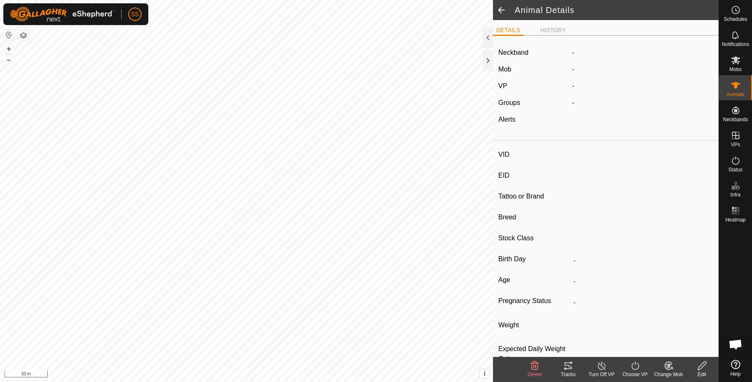
type input "BLACK393"
type input "982123824083361"
type input "-"
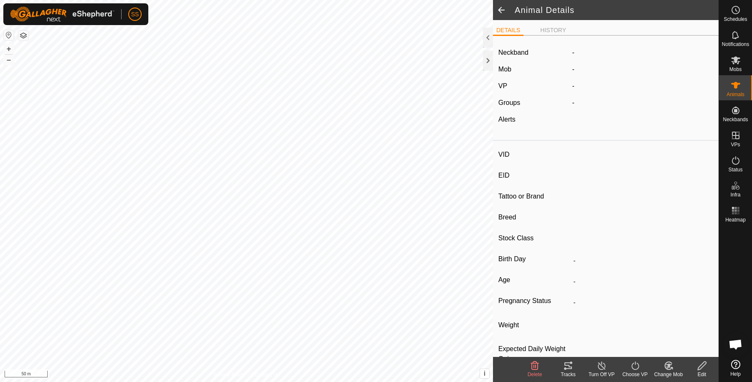
type input "404 kg"
type input "-"
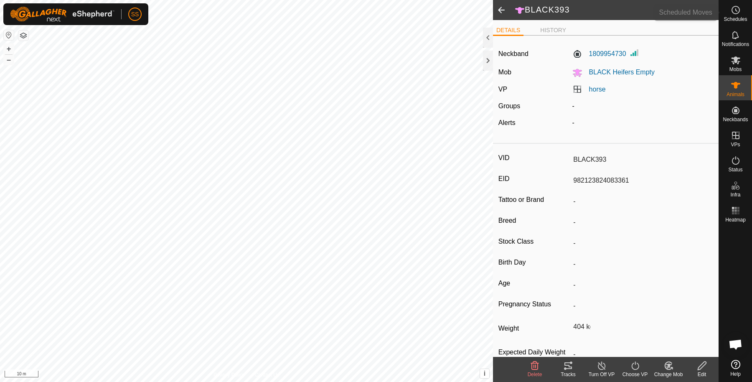
click at [738, 21] on span "Schedules" at bounding box center [734, 19] width 23 height 5
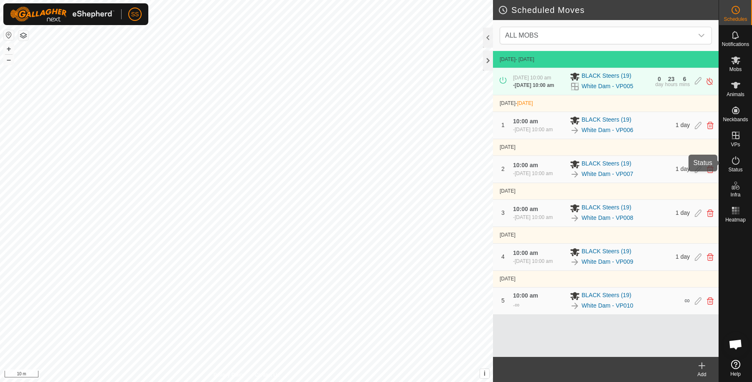
click at [727, 159] on div "Status" at bounding box center [735, 162] width 33 height 25
click at [740, 154] on es-activation-svg-icon at bounding box center [735, 160] width 15 height 13
click at [738, 162] on icon at bounding box center [736, 160] width 8 height 8
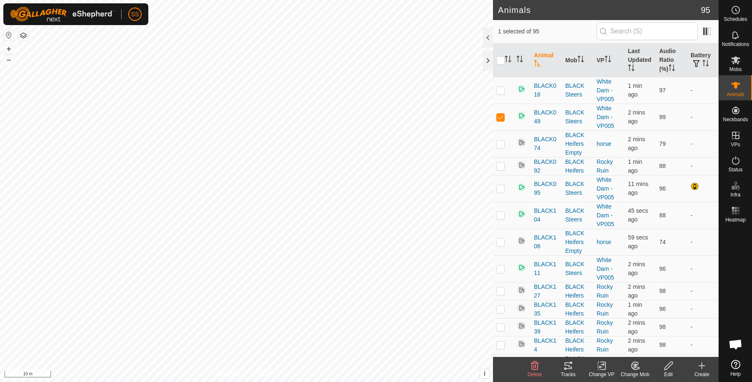
click at [566, 362] on icon at bounding box center [568, 365] width 10 height 10
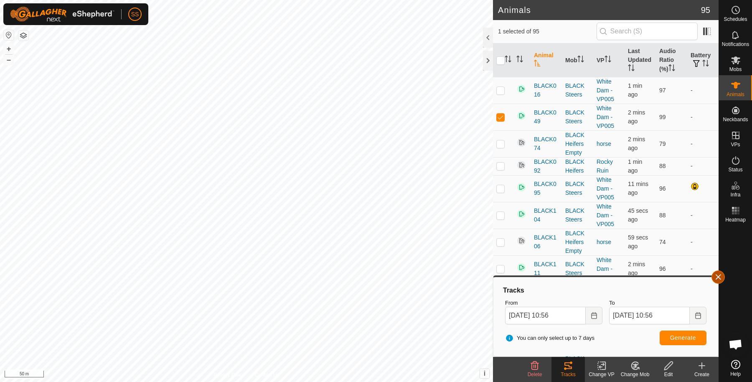
click at [723, 276] on button "button" at bounding box center [717, 276] width 13 height 13
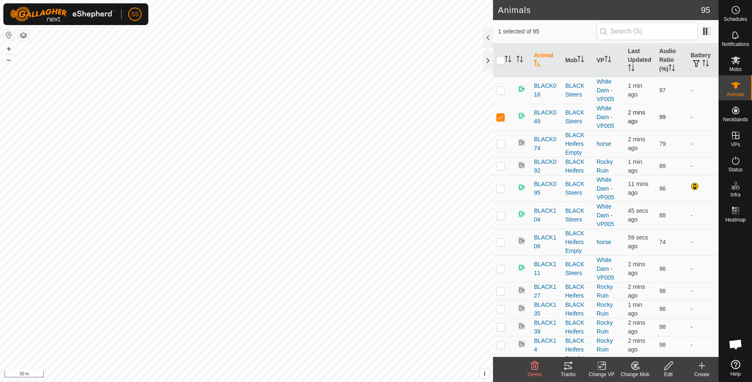
click at [499, 118] on p-checkbox at bounding box center [500, 117] width 8 height 7
checkbox input "false"
click at [694, 64] on button "button" at bounding box center [696, 64] width 12 height 8
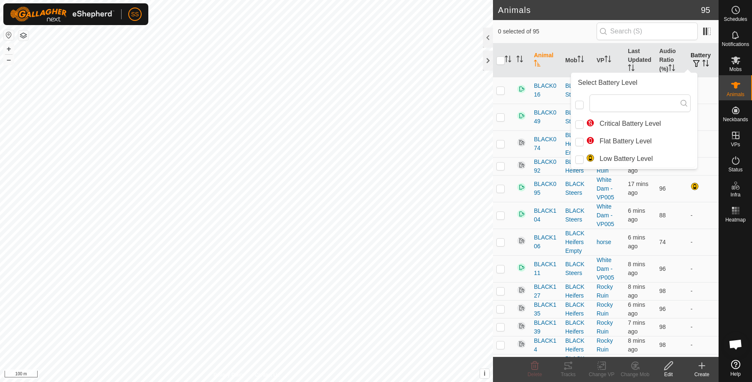
click at [693, 53] on th "Battery" at bounding box center [702, 60] width 31 height 34
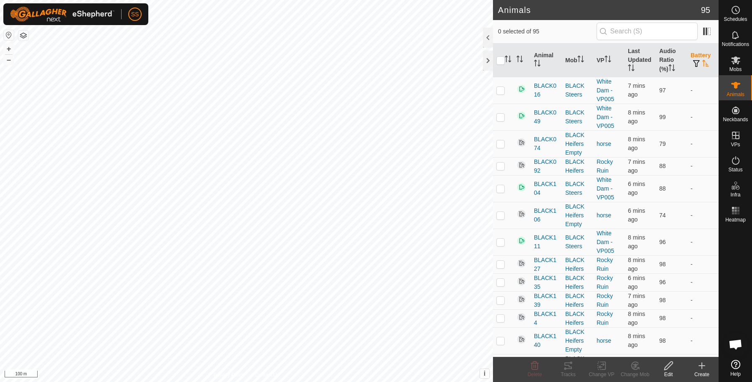
click at [693, 52] on th "Battery" at bounding box center [702, 60] width 31 height 34
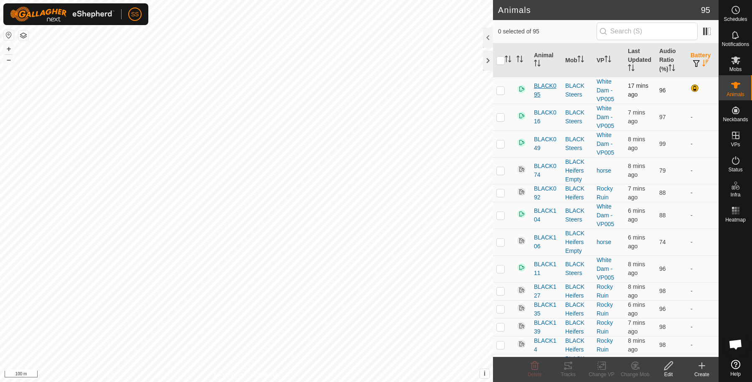
click at [538, 85] on span "BLACK095" at bounding box center [546, 90] width 25 height 18
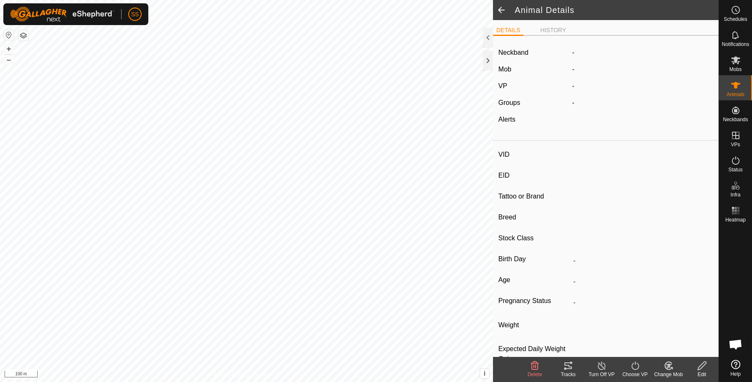
type input "BLACK095"
type input "-"
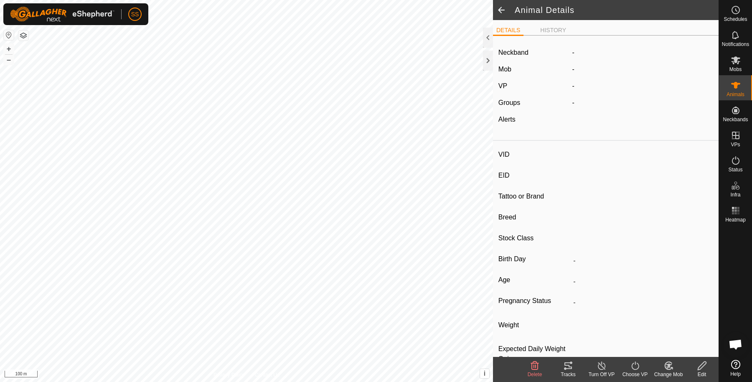
type input "370 kg"
type input "-"
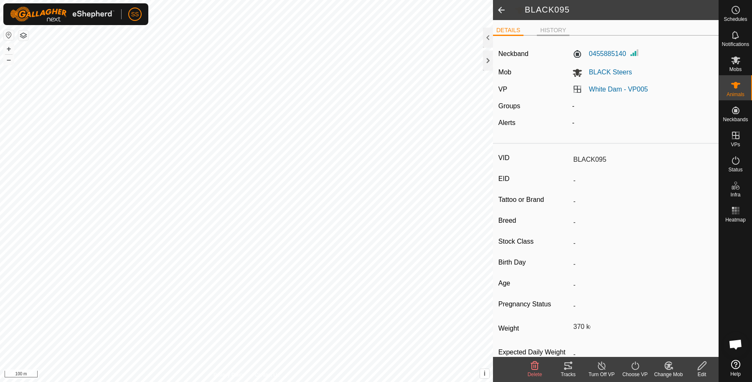
click at [557, 32] on li "HISTORY" at bounding box center [553, 31] width 33 height 10
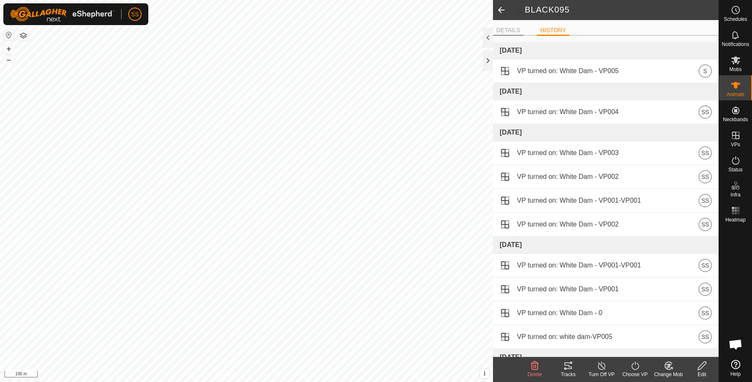
click at [509, 32] on li "DETAILS" at bounding box center [508, 31] width 30 height 10
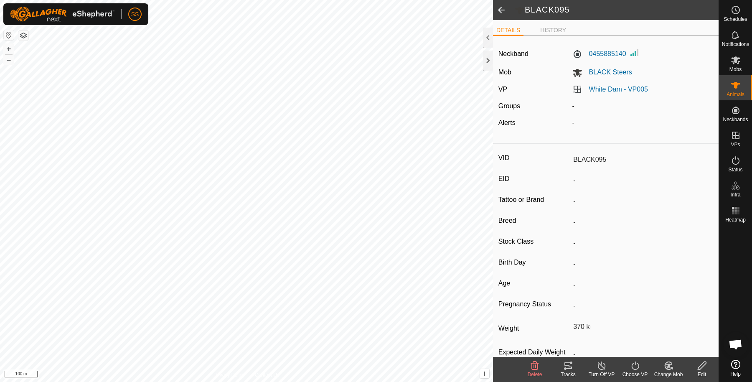
click at [504, 11] on span at bounding box center [501, 10] width 17 height 20
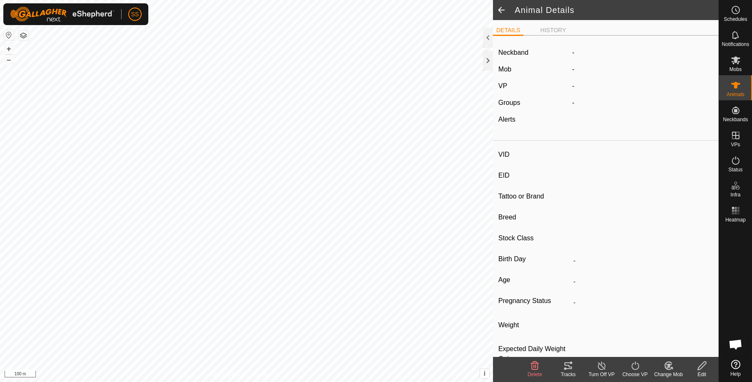
type input "BLACK095"
type input "-"
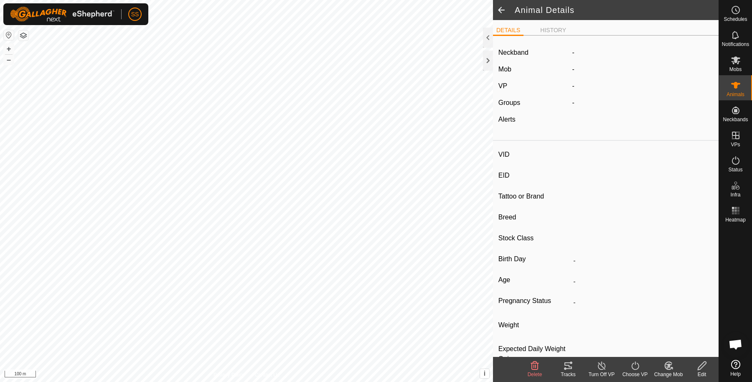
type input "370 kg"
type input "-"
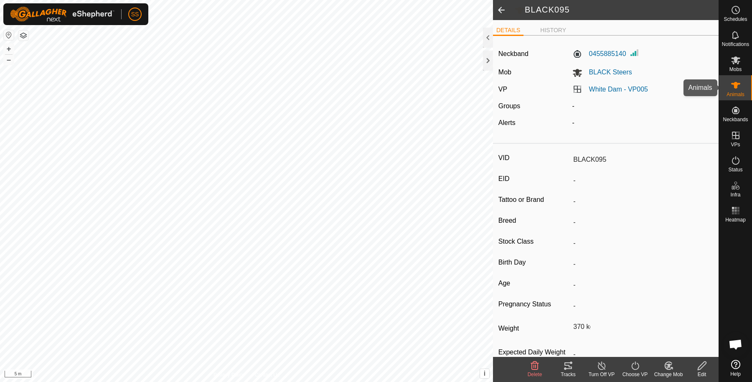
click at [732, 88] on icon at bounding box center [736, 85] width 10 height 10
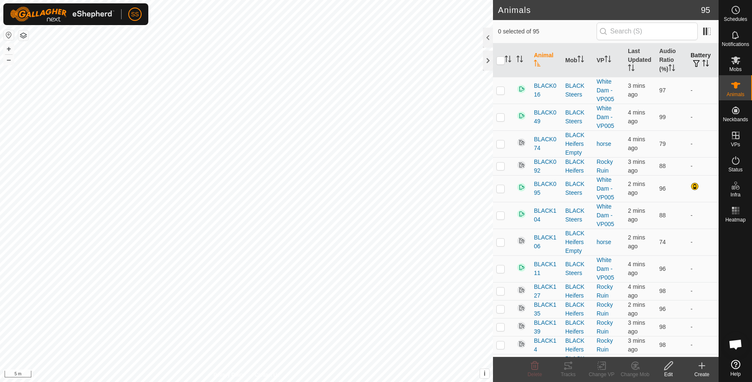
click at [693, 63] on span "button" at bounding box center [696, 63] width 7 height 7
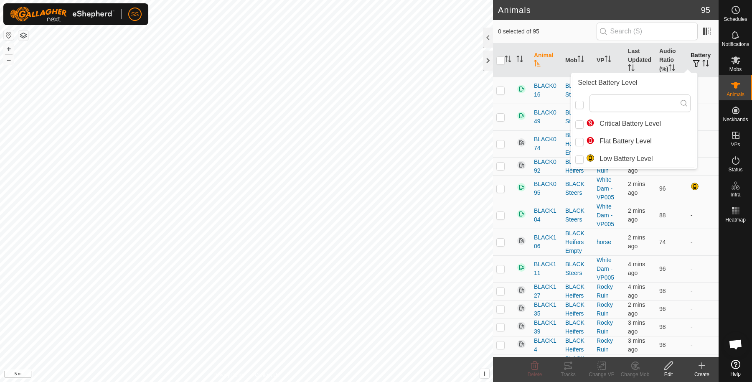
click at [694, 56] on th "Battery" at bounding box center [702, 60] width 31 height 34
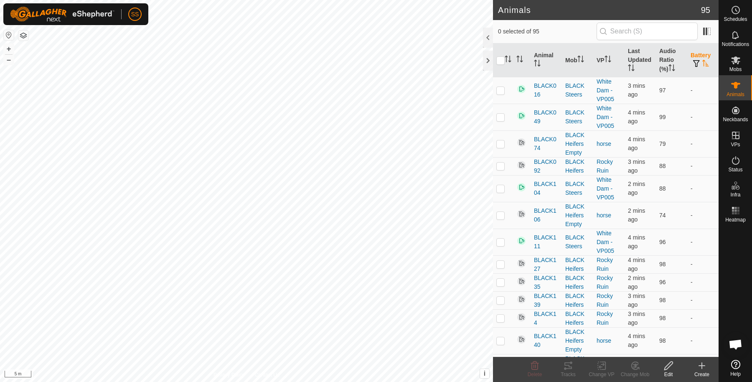
click at [694, 56] on th "Battery" at bounding box center [702, 60] width 31 height 34
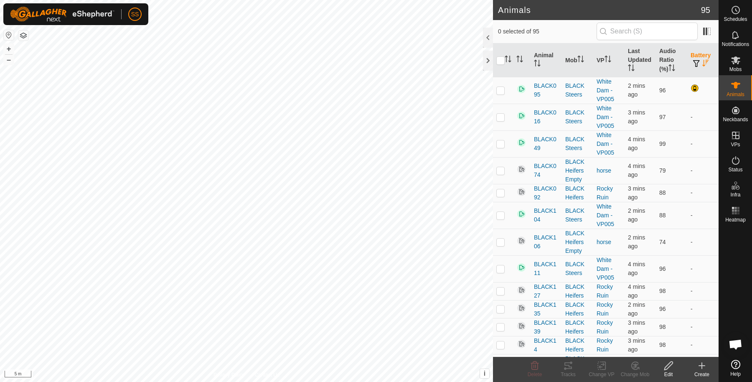
click at [694, 56] on th "Battery" at bounding box center [702, 60] width 31 height 34
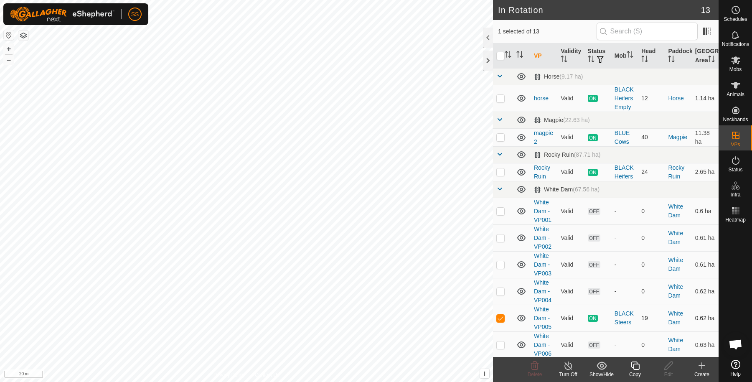
click at [502, 321] on p-checkbox at bounding box center [500, 318] width 8 height 7
checkbox input "false"
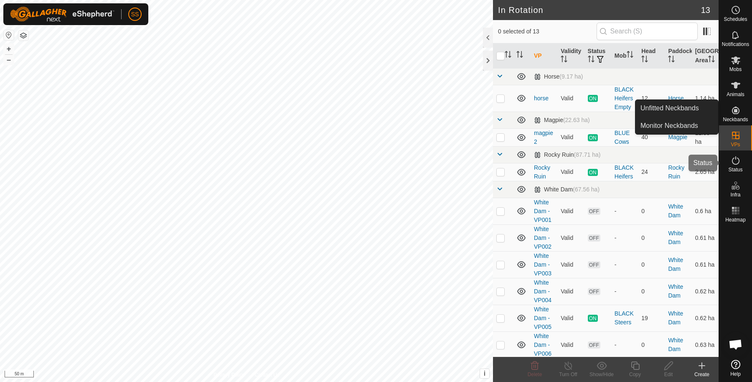
click at [735, 165] on es-activation-svg-icon at bounding box center [735, 160] width 15 height 13
click at [742, 167] on span "Status" at bounding box center [735, 169] width 14 height 5
